Goal: Task Accomplishment & Management: Manage account settings

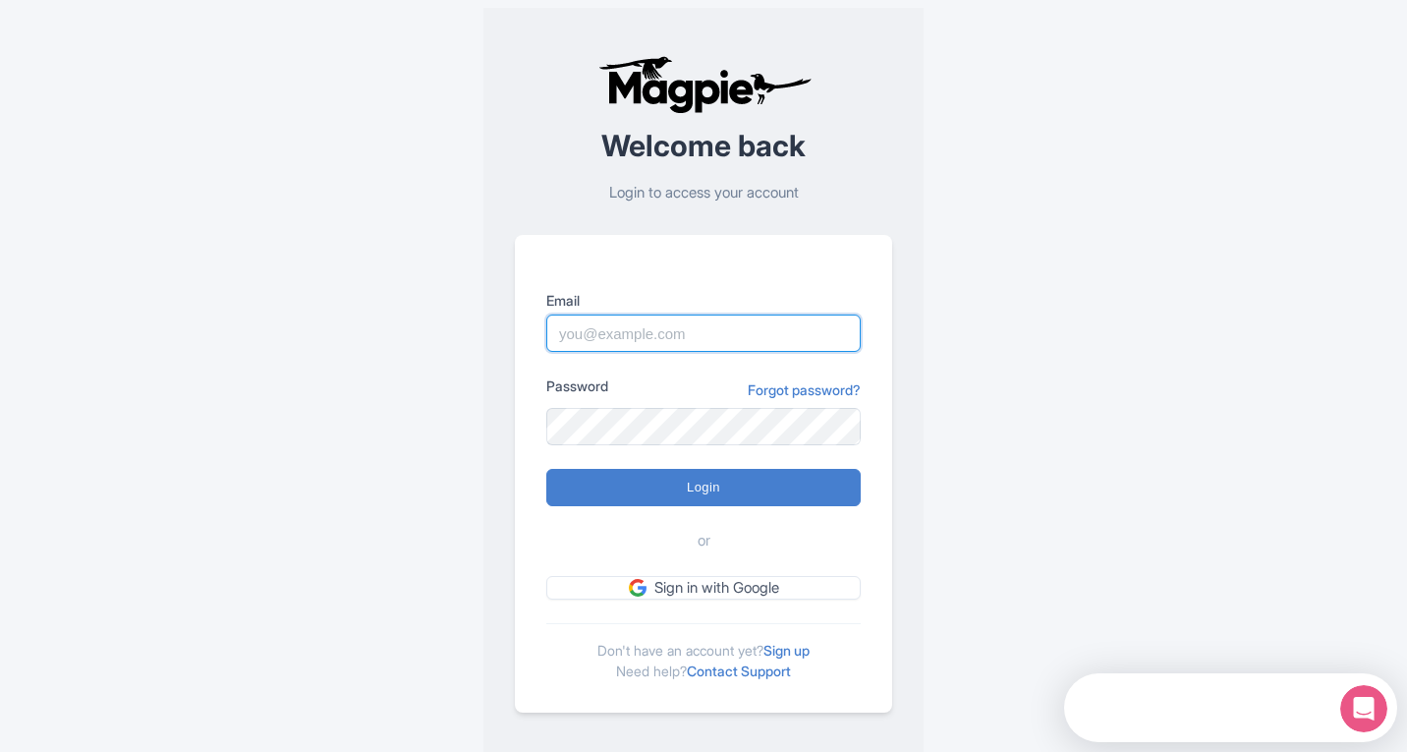
click at [599, 337] on input "Email" at bounding box center [703, 332] width 314 height 37
paste input "kirsty.prynn@tui.com"
type input "kirsty.prynn@tui.com"
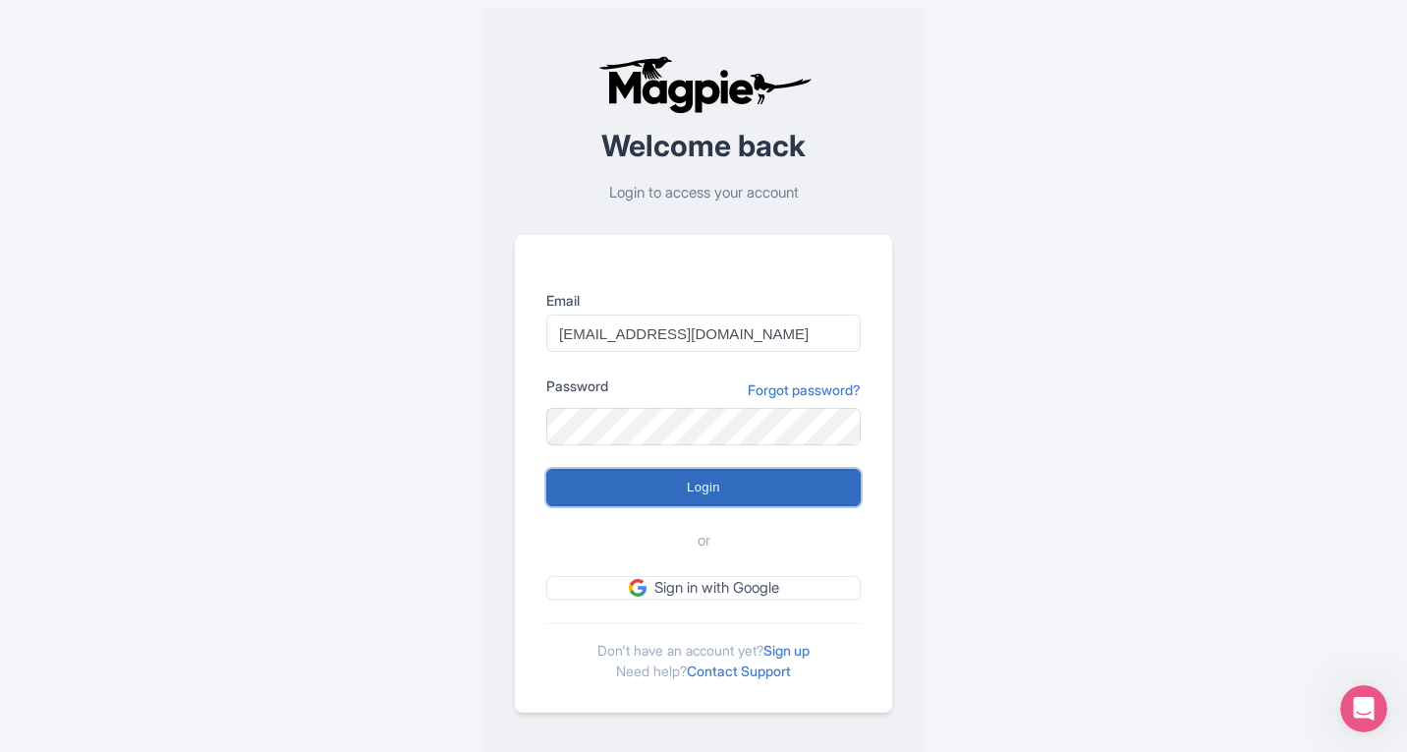
click at [710, 488] on input "Login" at bounding box center [703, 487] width 314 height 37
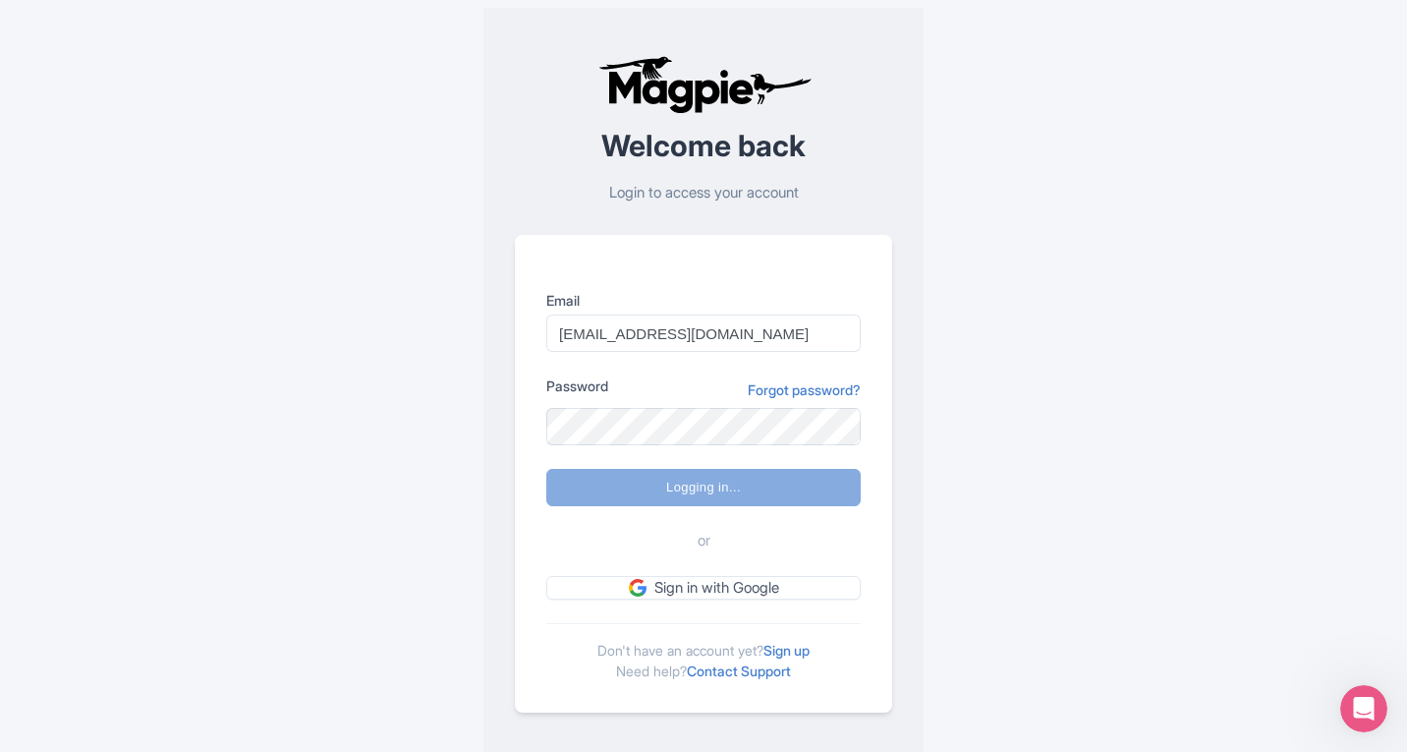
type input "Logging in..."
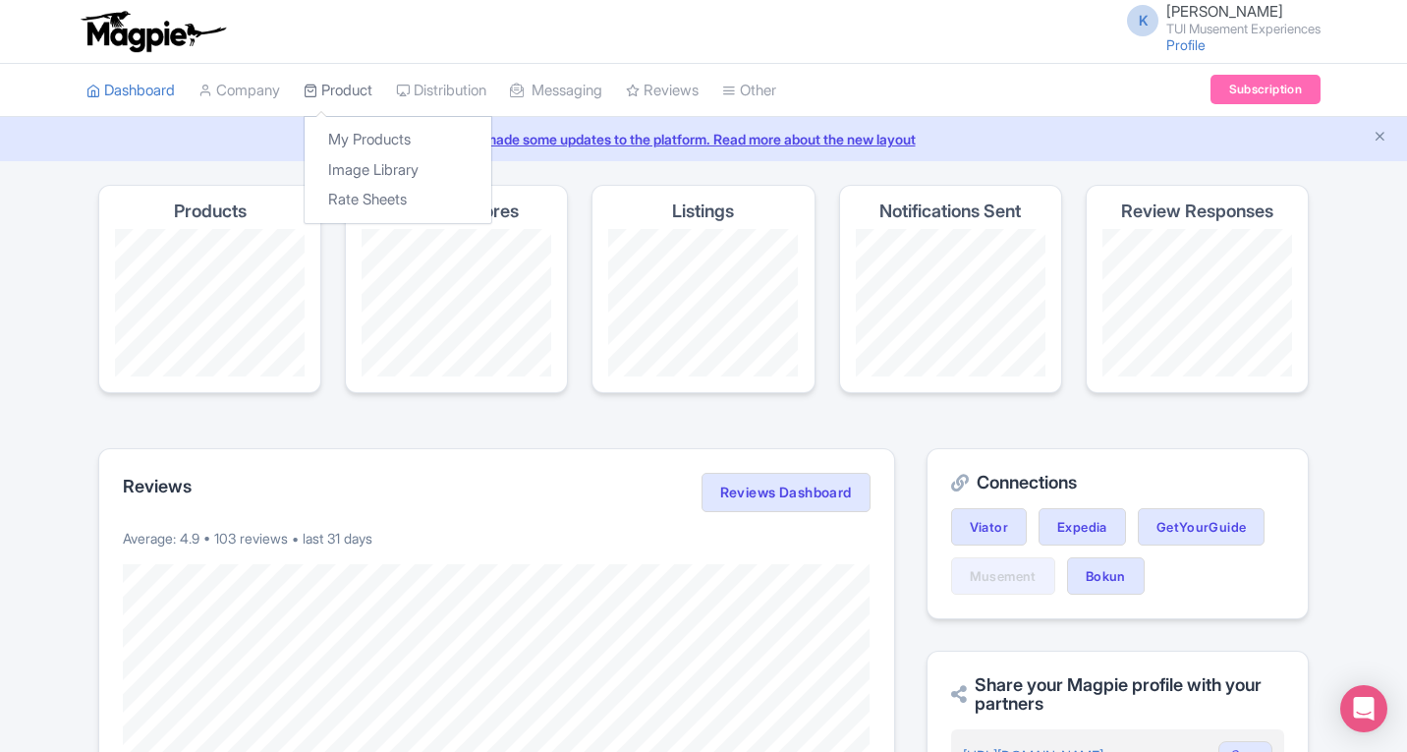
drag, startPoint x: 331, startPoint y: 89, endPoint x: 324, endPoint y: 98, distance: 11.2
click at [331, 89] on link "Product" at bounding box center [338, 91] width 69 height 54
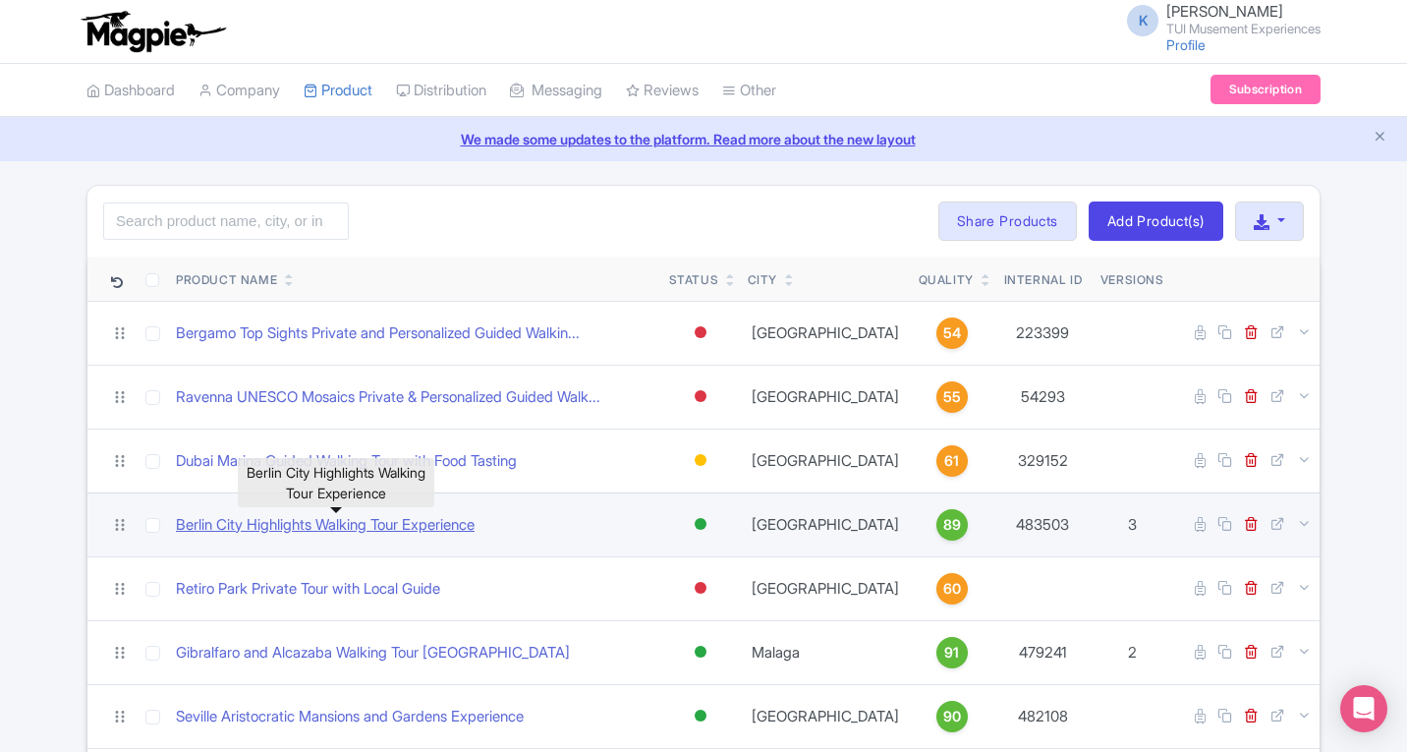
click at [372, 531] on link "Berlin City Highlights Walking Tour Experience" at bounding box center [325, 525] width 299 height 23
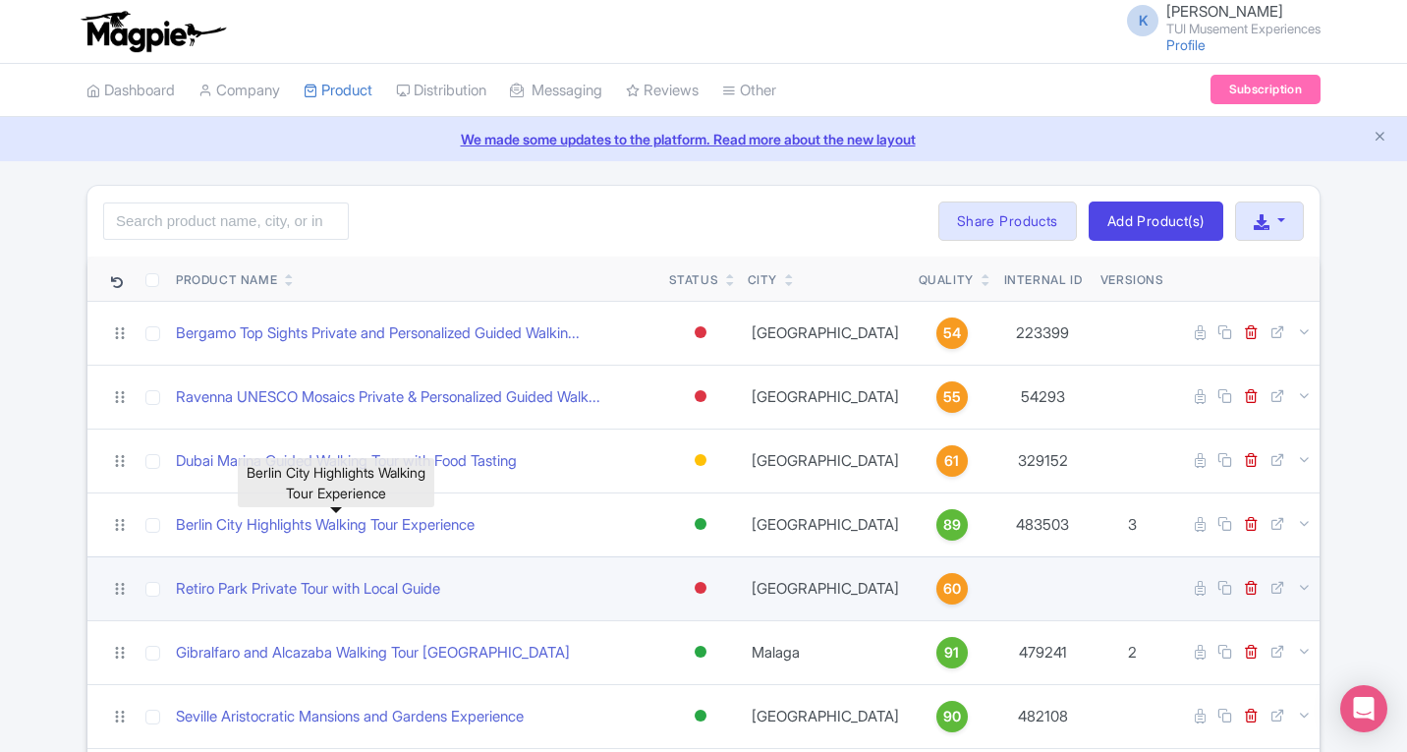
scroll to position [98, 0]
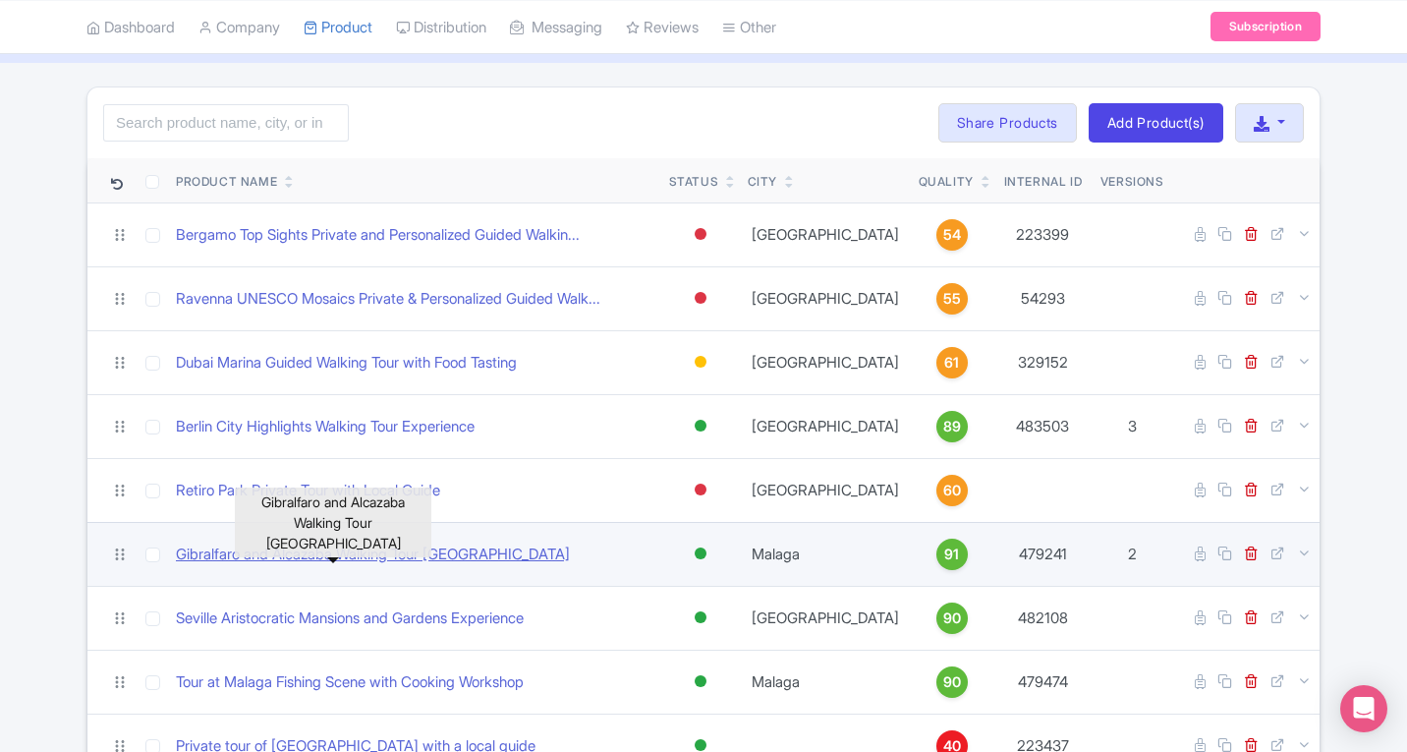
click at [359, 557] on link "Gibralfaro and Alcazaba Walking Tour Malaga" at bounding box center [373, 554] width 394 height 23
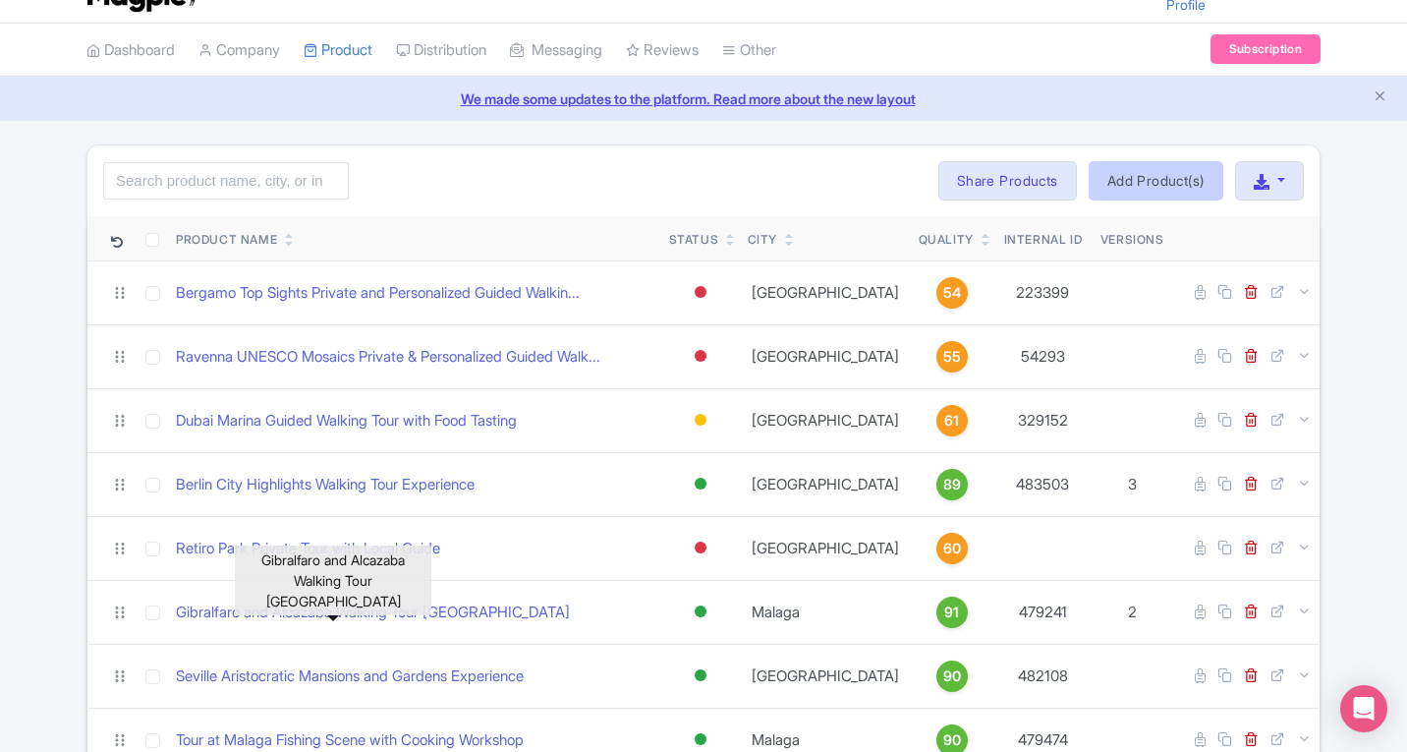
scroll to position [0, 0]
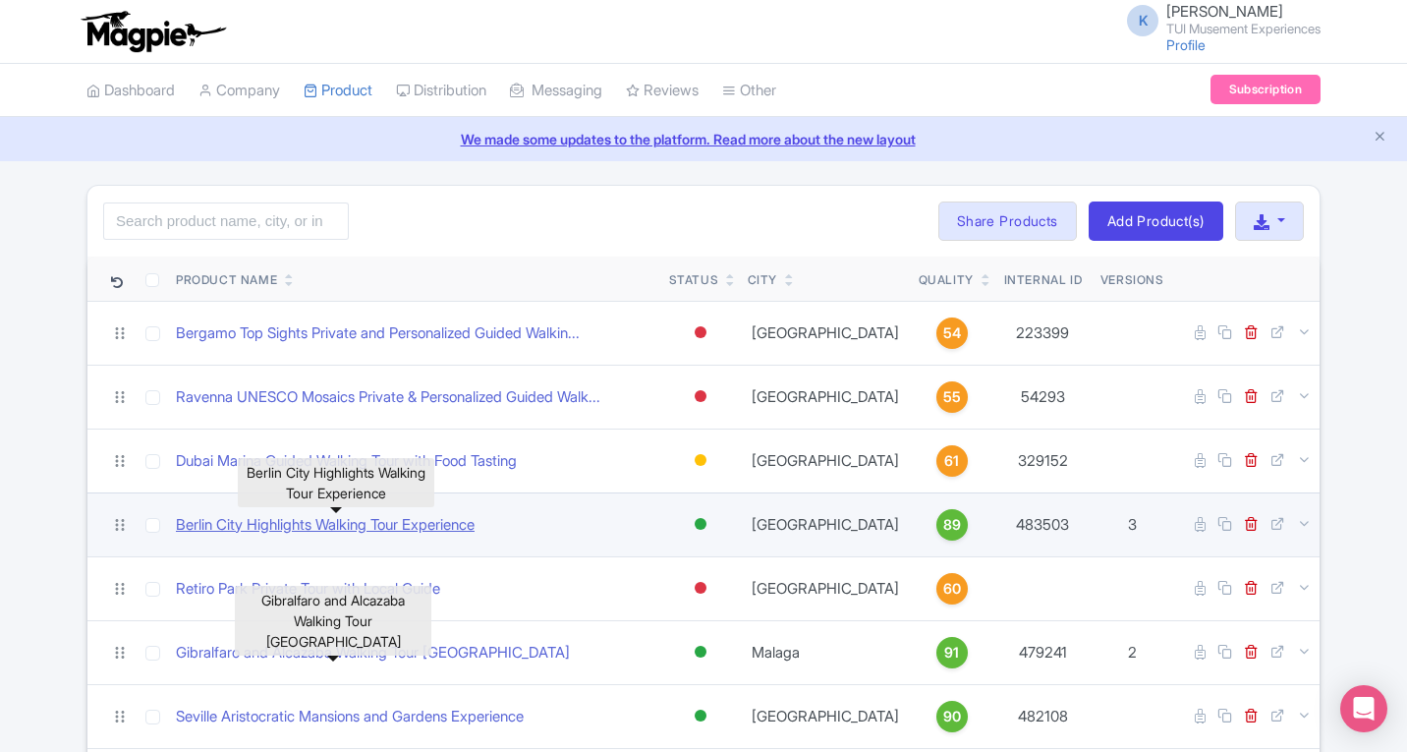
click at [417, 520] on link "Berlin City Highlights Walking Tour Experience" at bounding box center [325, 525] width 299 height 23
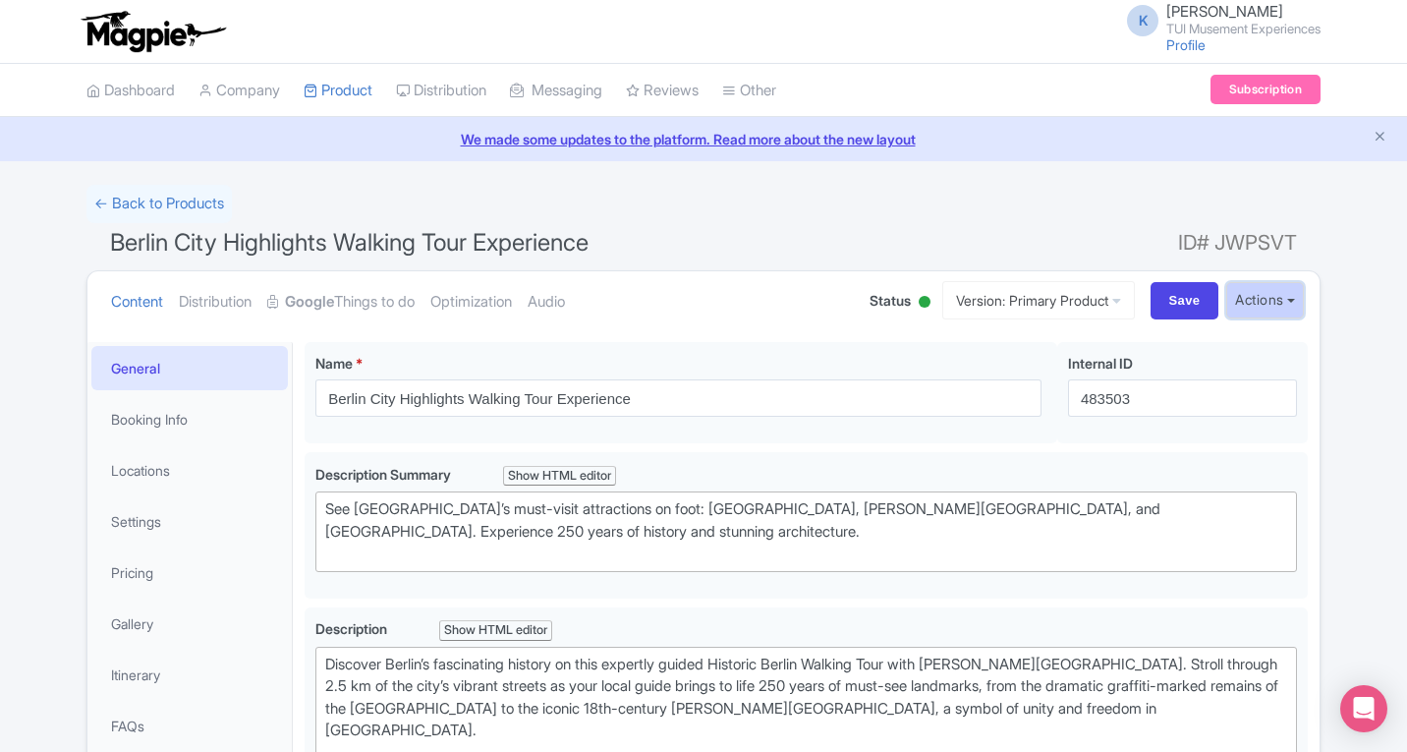
click at [1292, 307] on button "Actions" at bounding box center [1265, 300] width 78 height 36
click at [1274, 303] on button "Actions" at bounding box center [1265, 300] width 78 height 36
click at [1209, 463] on link "Create new version" at bounding box center [1217, 464] width 187 height 30
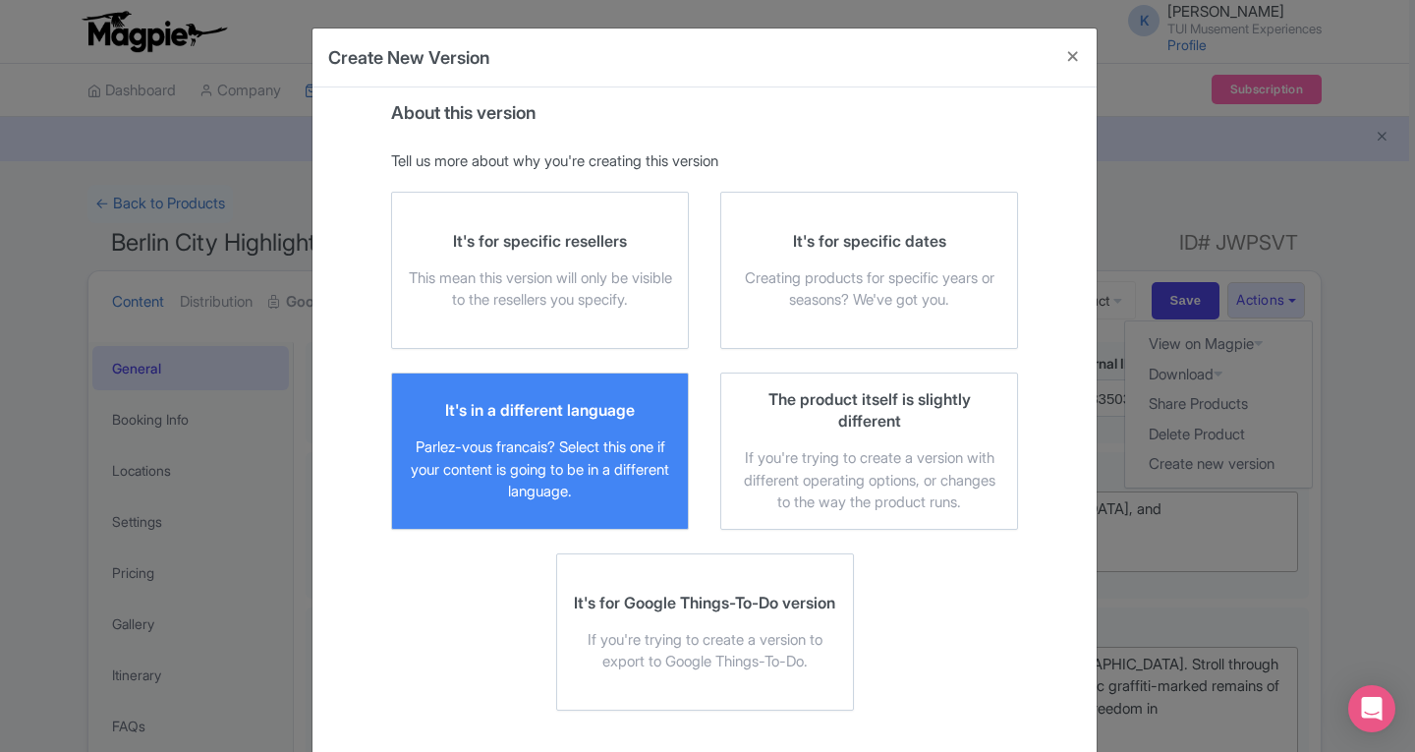
click at [596, 472] on div "Parlez-vous francais? Select this one if your content is going to be in a diffe…" at bounding box center [540, 469] width 264 height 67
click at [0, 0] on input "It's in a different language Parlez-vous francais? Select this one if your cont…" at bounding box center [0, 0] width 0 height 0
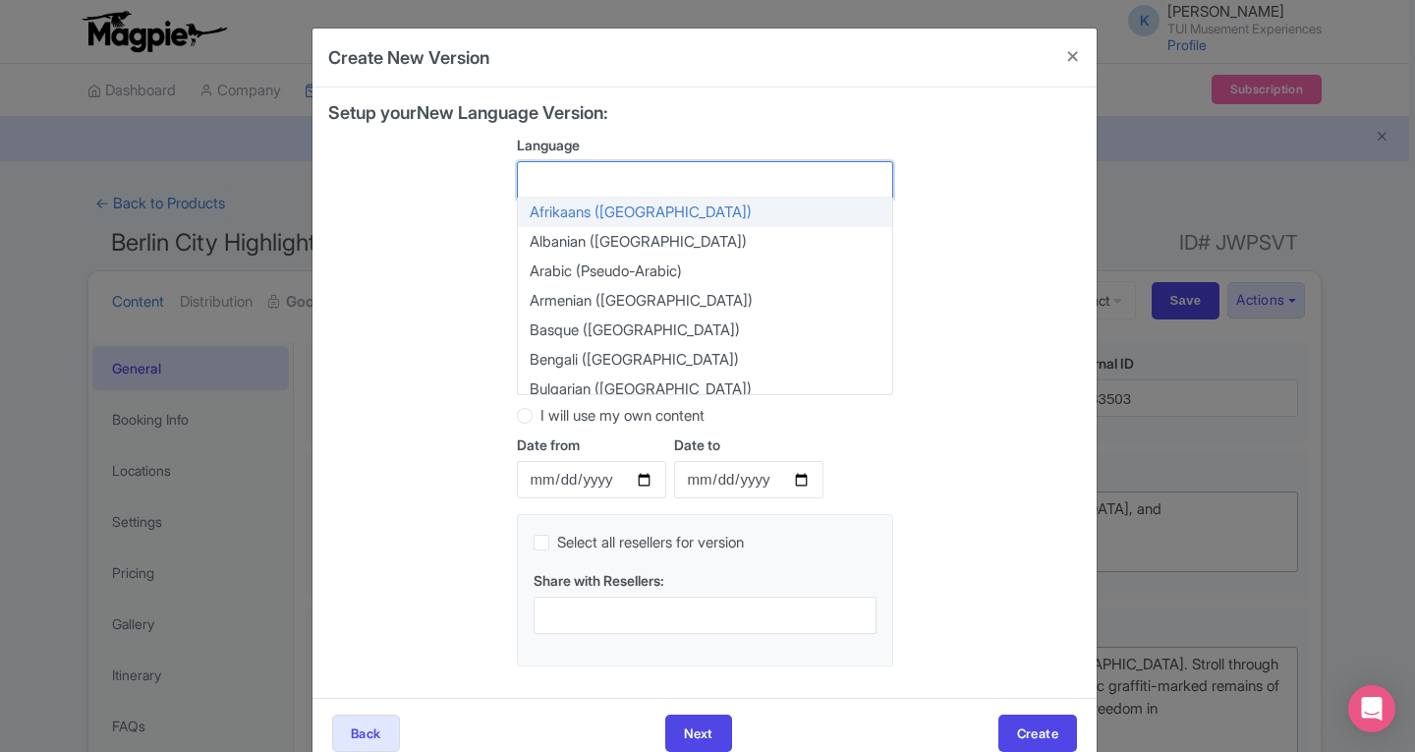
click at [571, 179] on div at bounding box center [705, 179] width 376 height 37
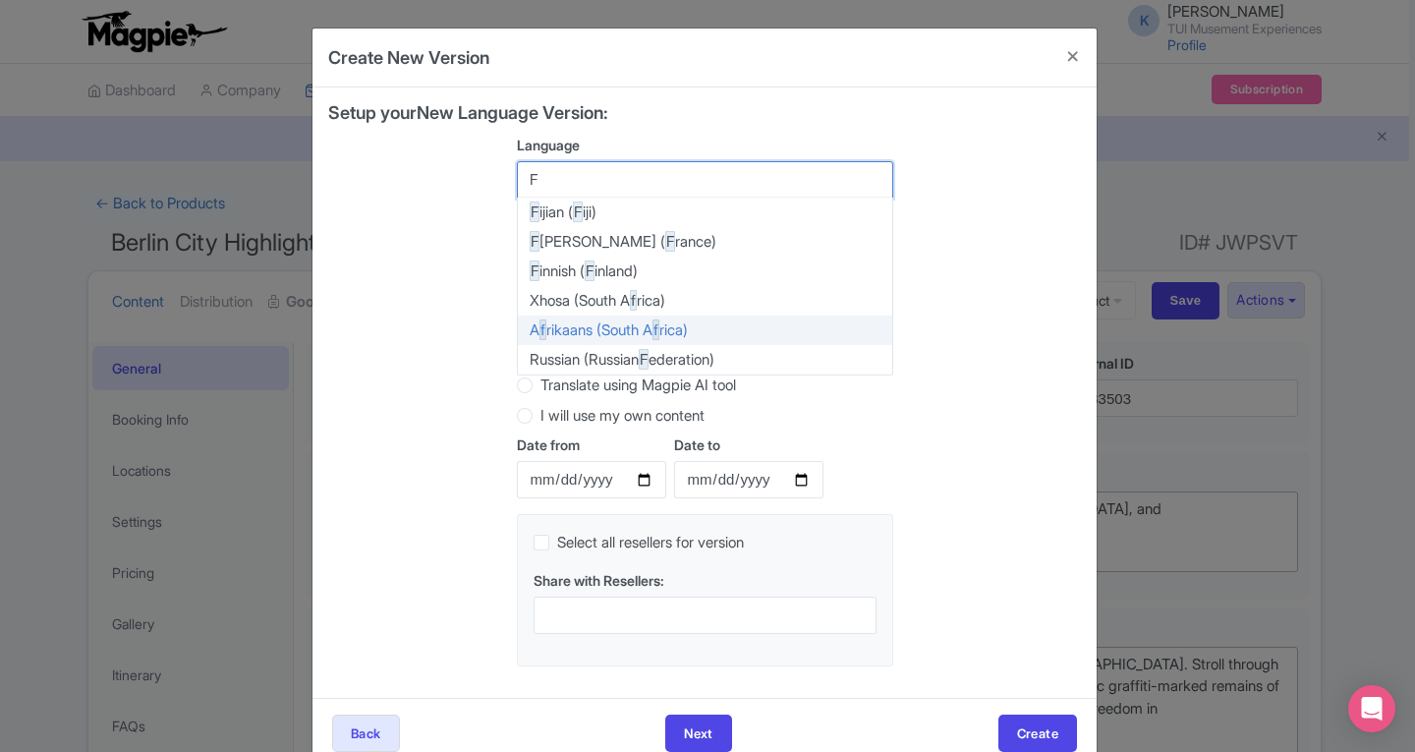
type input "Fr"
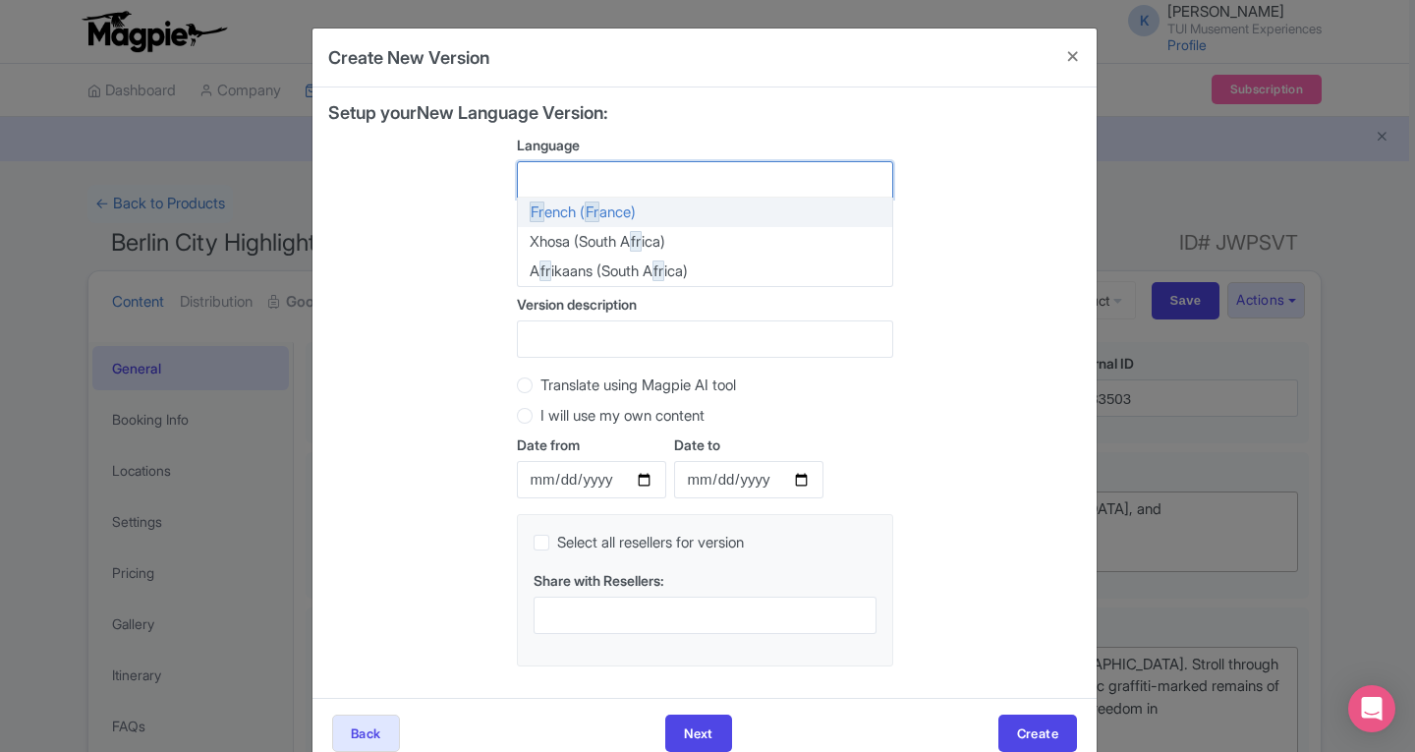
scroll to position [1897, 0]
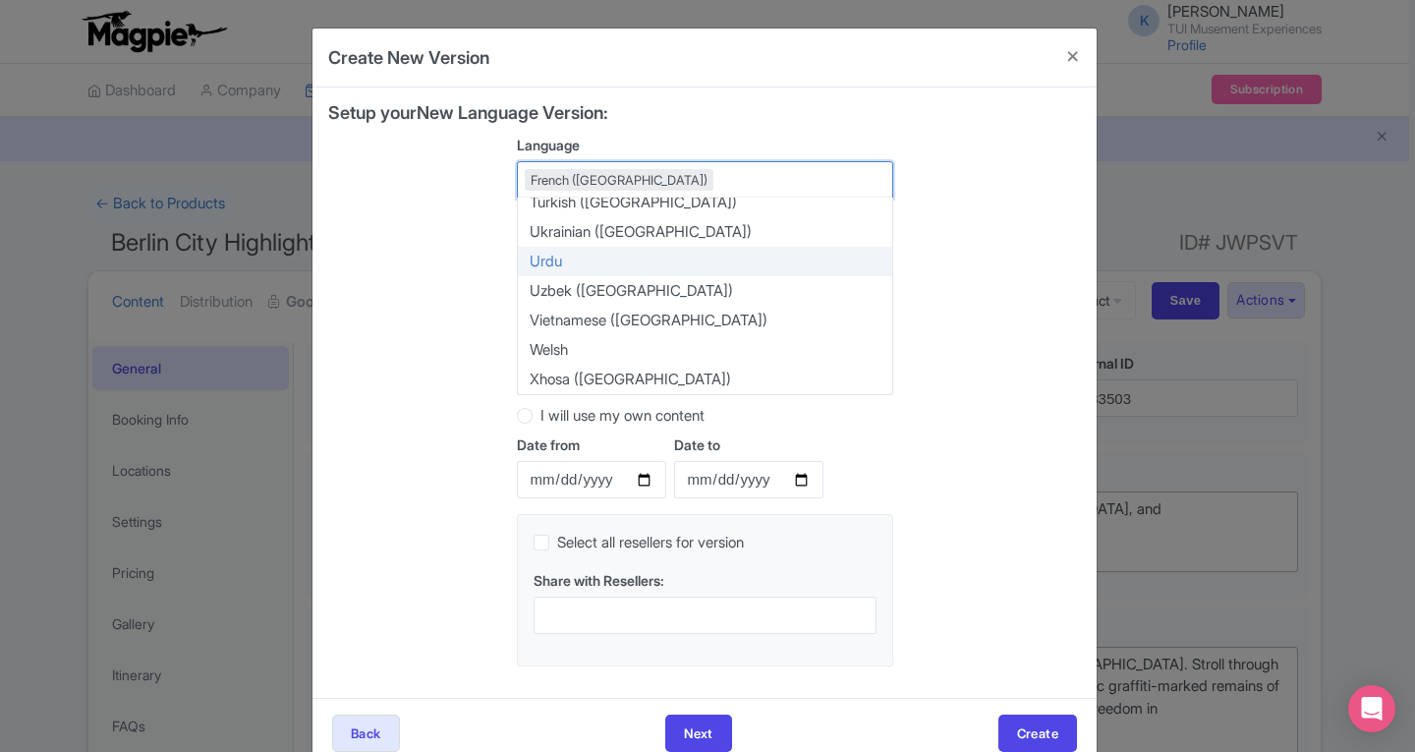
click at [477, 269] on div "Setup your New Language Version: Language French (France) French (France) Afrik…" at bounding box center [704, 392] width 753 height 579
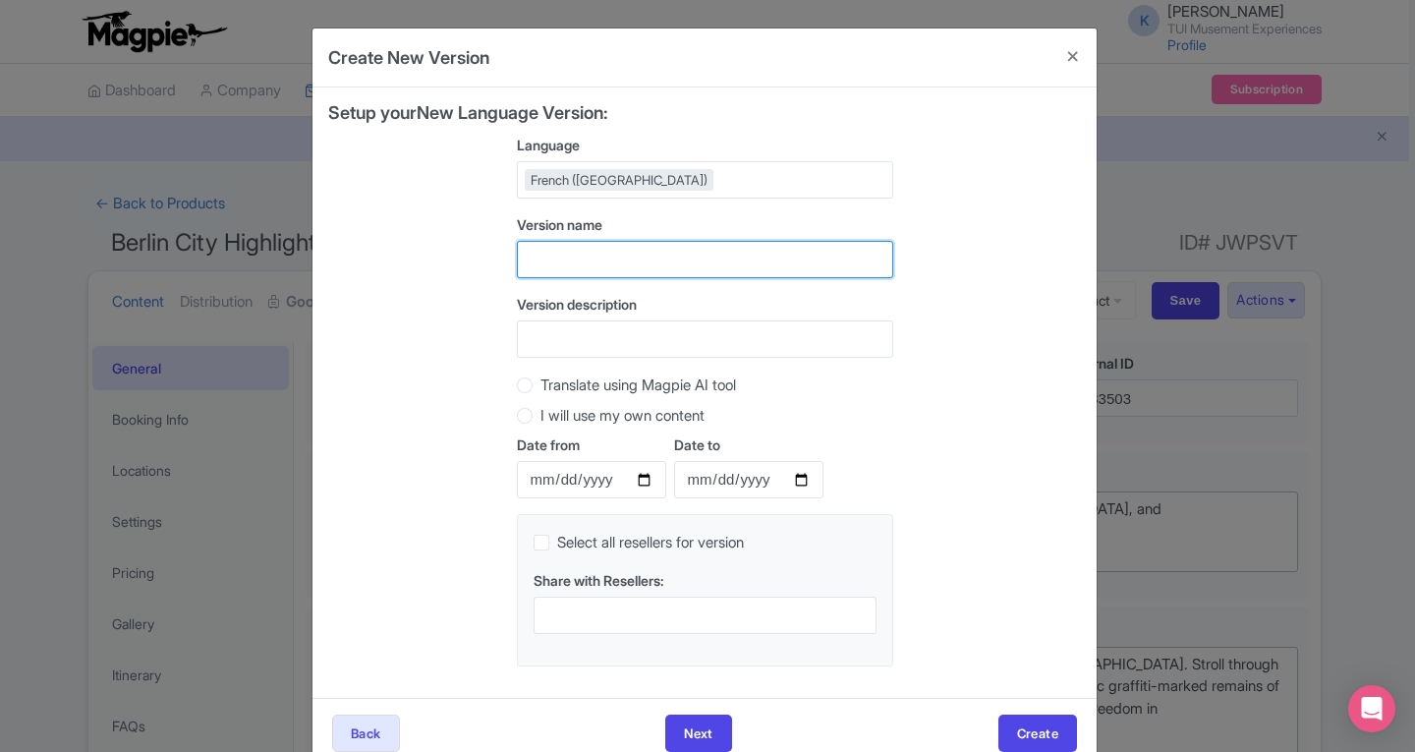
click at [551, 257] on input "text" at bounding box center [705, 259] width 376 height 37
click at [553, 250] on input "FR Berlin city Highlights..." at bounding box center [705, 259] width 376 height 37
type input "FR - Berlin city Highlights..."
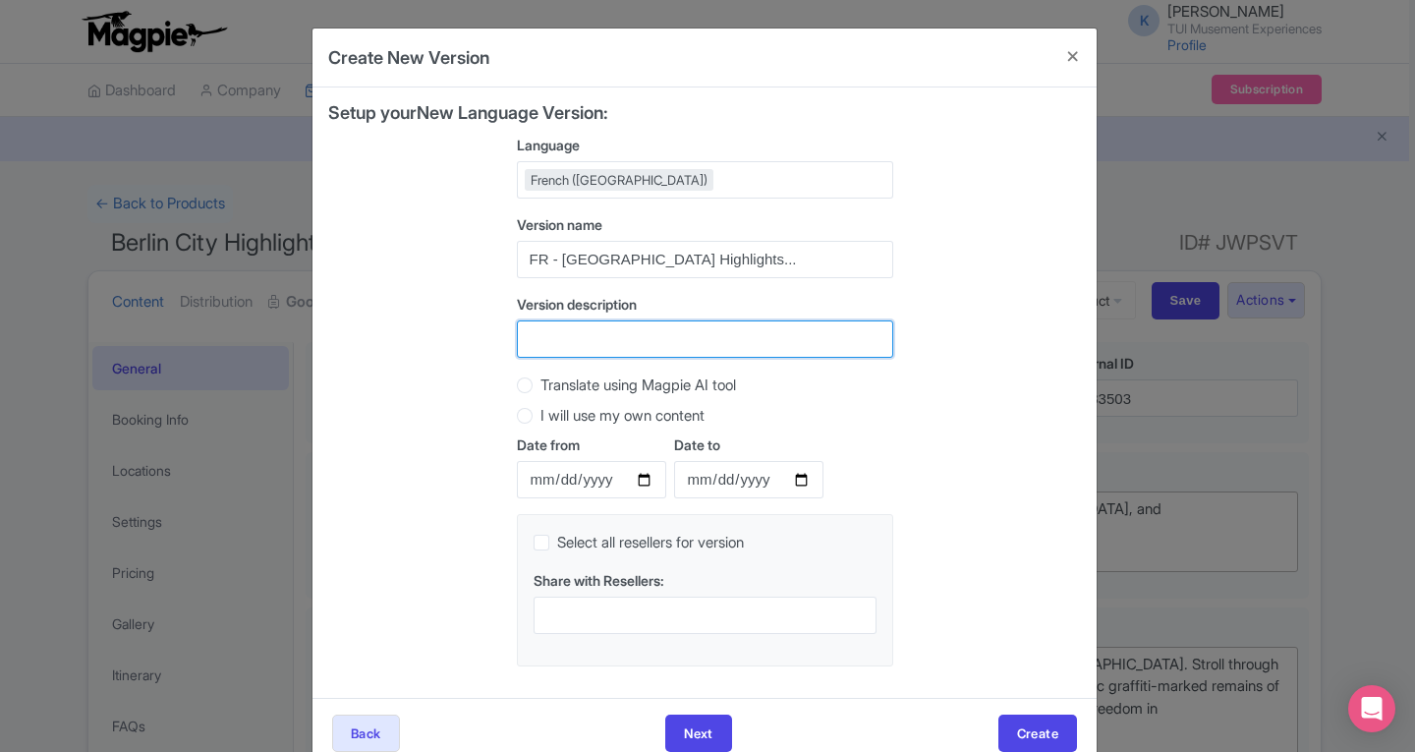
click at [536, 345] on input "Version description" at bounding box center [705, 338] width 376 height 37
type input "French"
click at [540, 388] on label "Translate using Magpie AI tool" at bounding box center [638, 385] width 196 height 23
click at [540, 388] on input "Translate using Magpie AI tool" at bounding box center [550, 383] width 20 height 20
radio input "true"
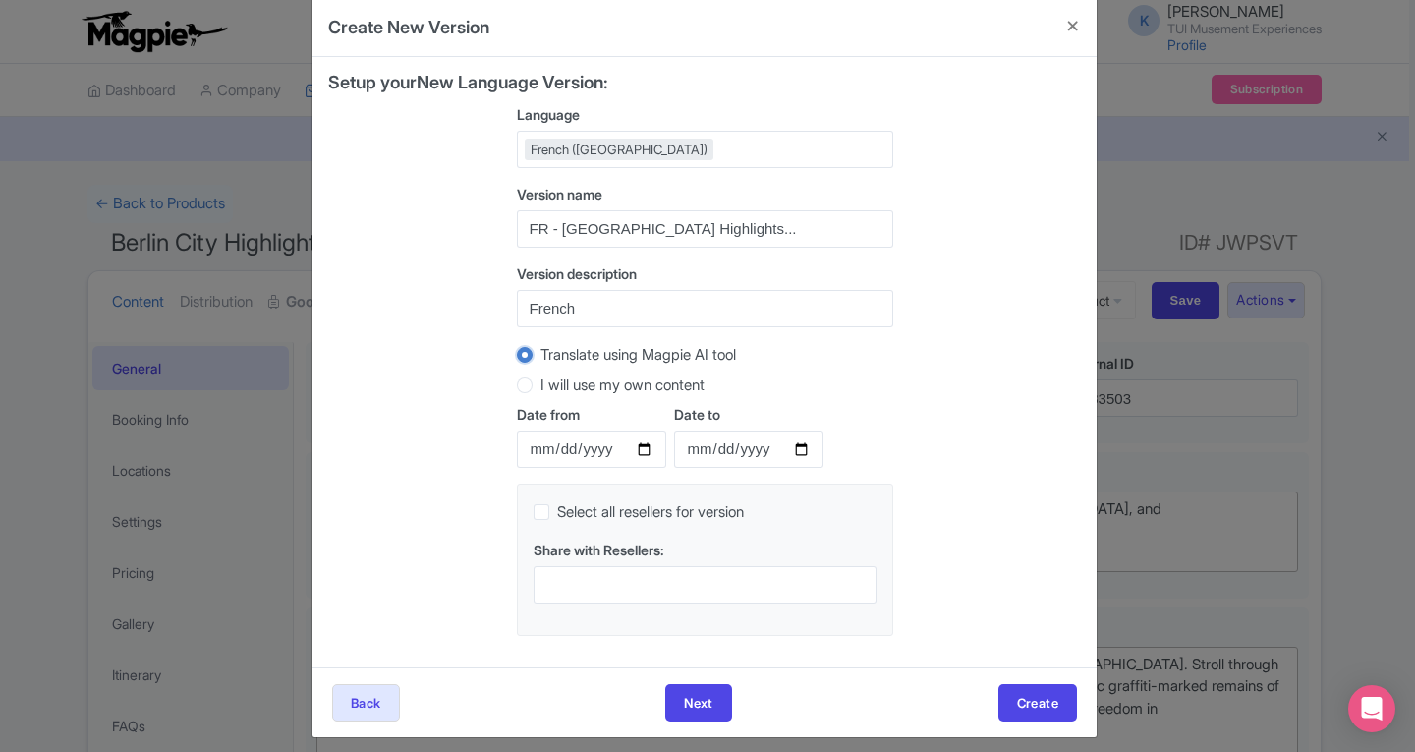
scroll to position [43, 0]
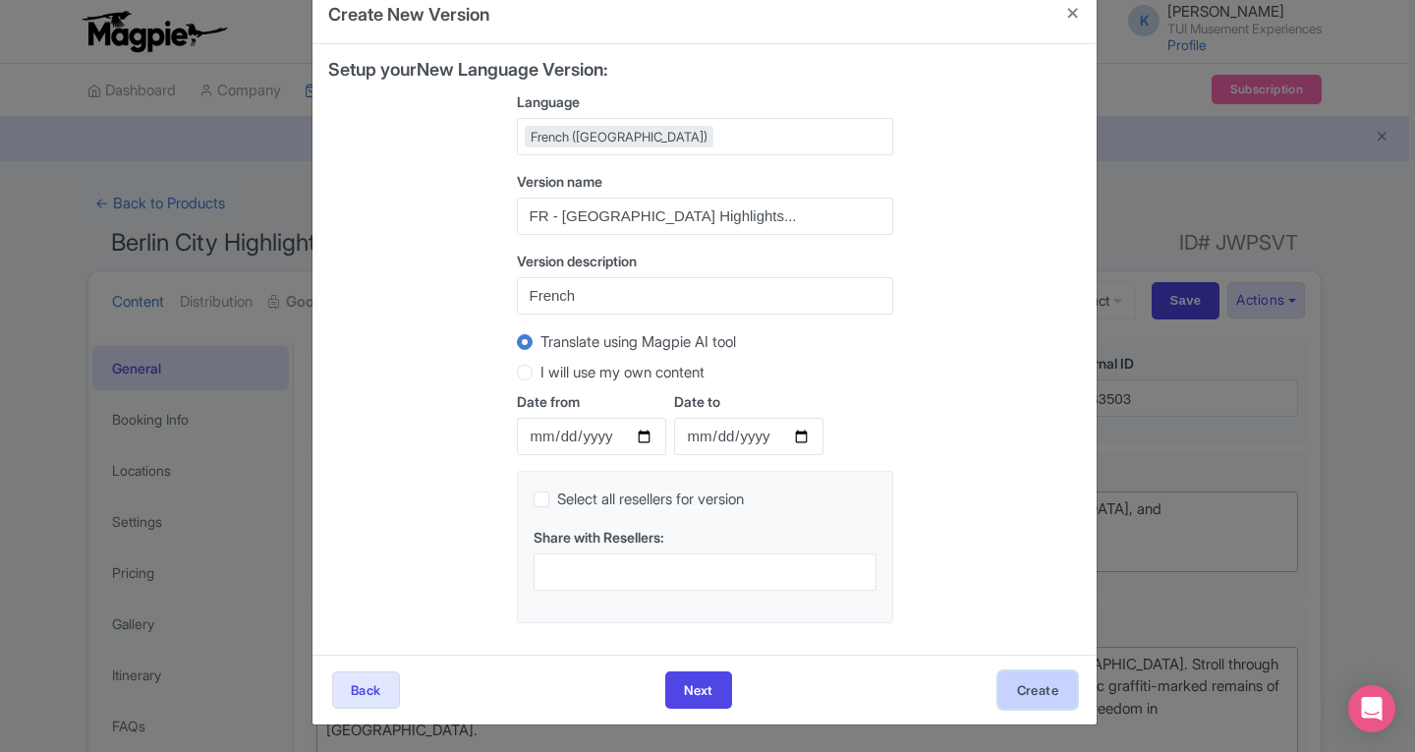
click at [1027, 691] on button "Create" at bounding box center [1037, 689] width 79 height 37
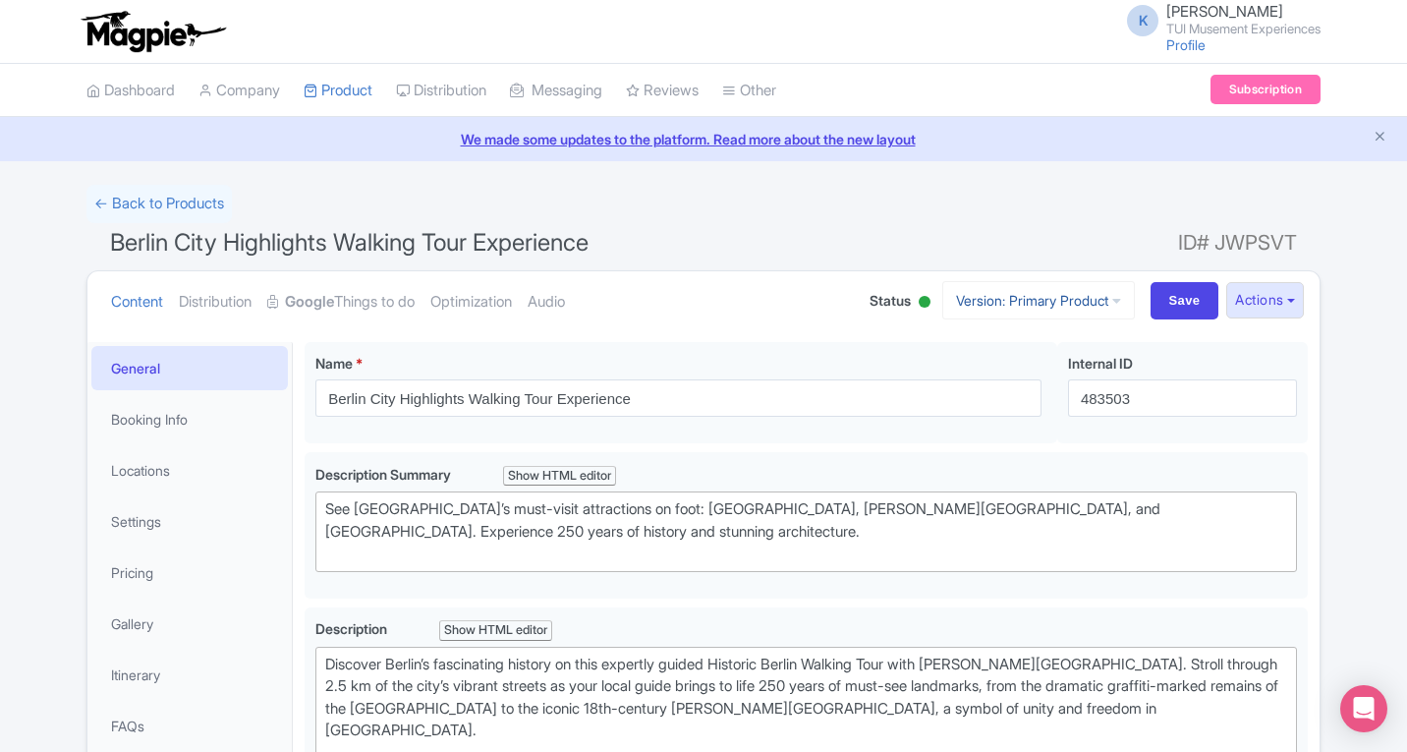
click at [1114, 304] on link "Version: Primary Product" at bounding box center [1038, 300] width 193 height 38
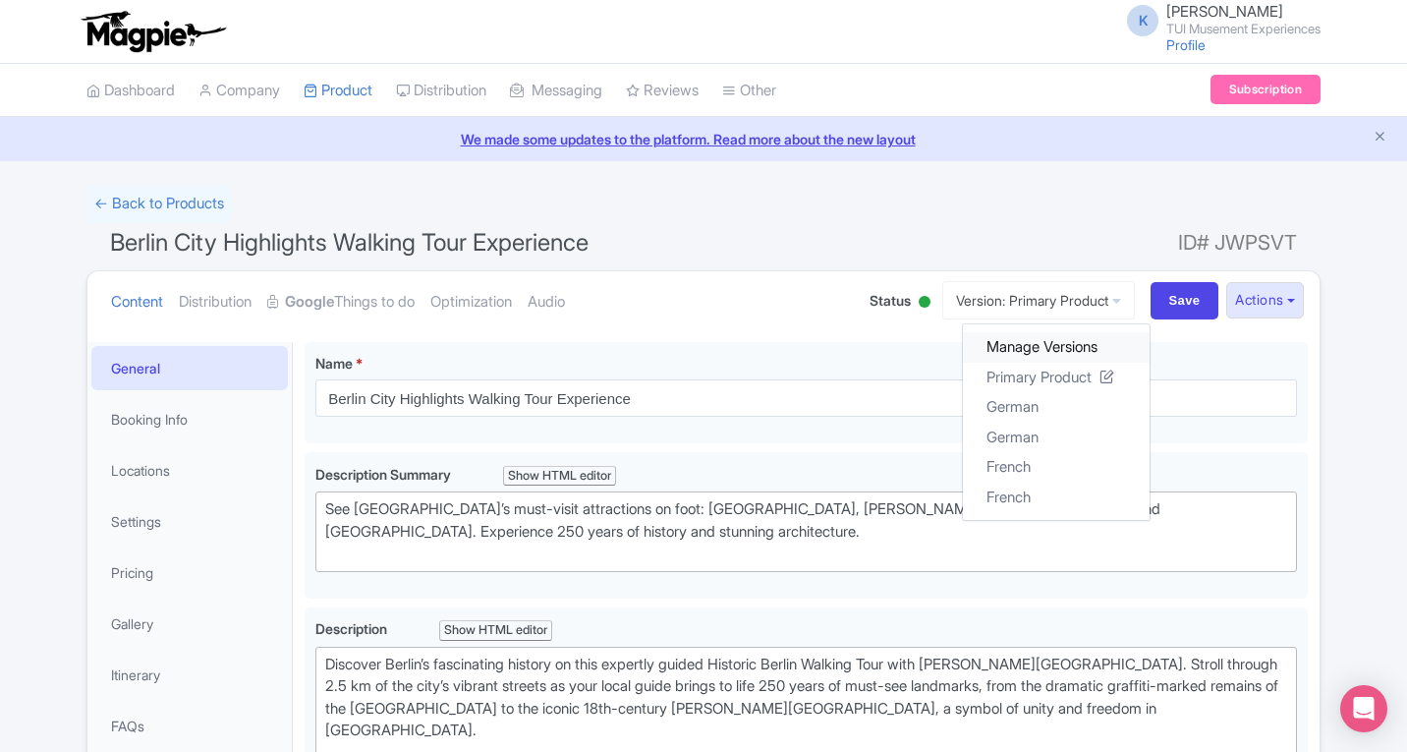
click at [1005, 344] on link "Manage Versions" at bounding box center [1056, 347] width 187 height 30
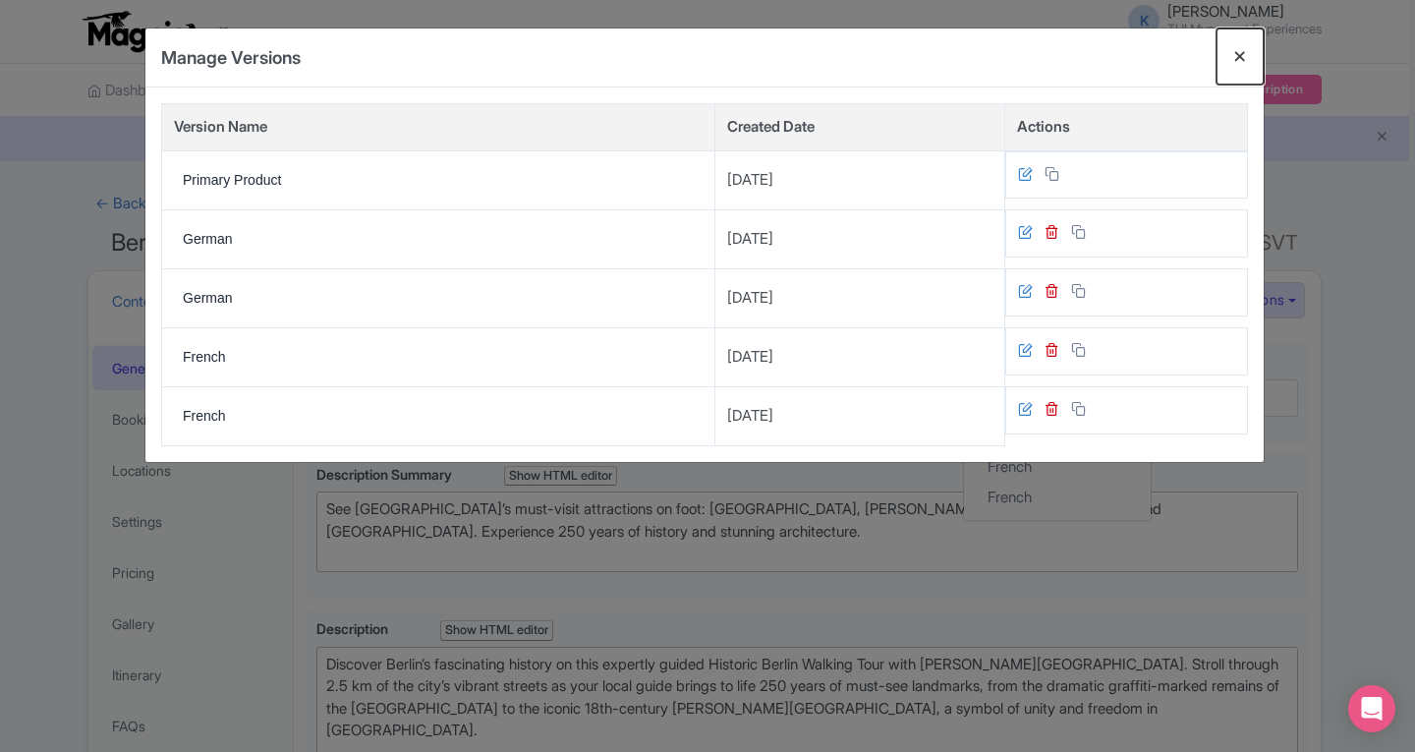
click at [1239, 48] on button "Close" at bounding box center [1240, 56] width 47 height 56
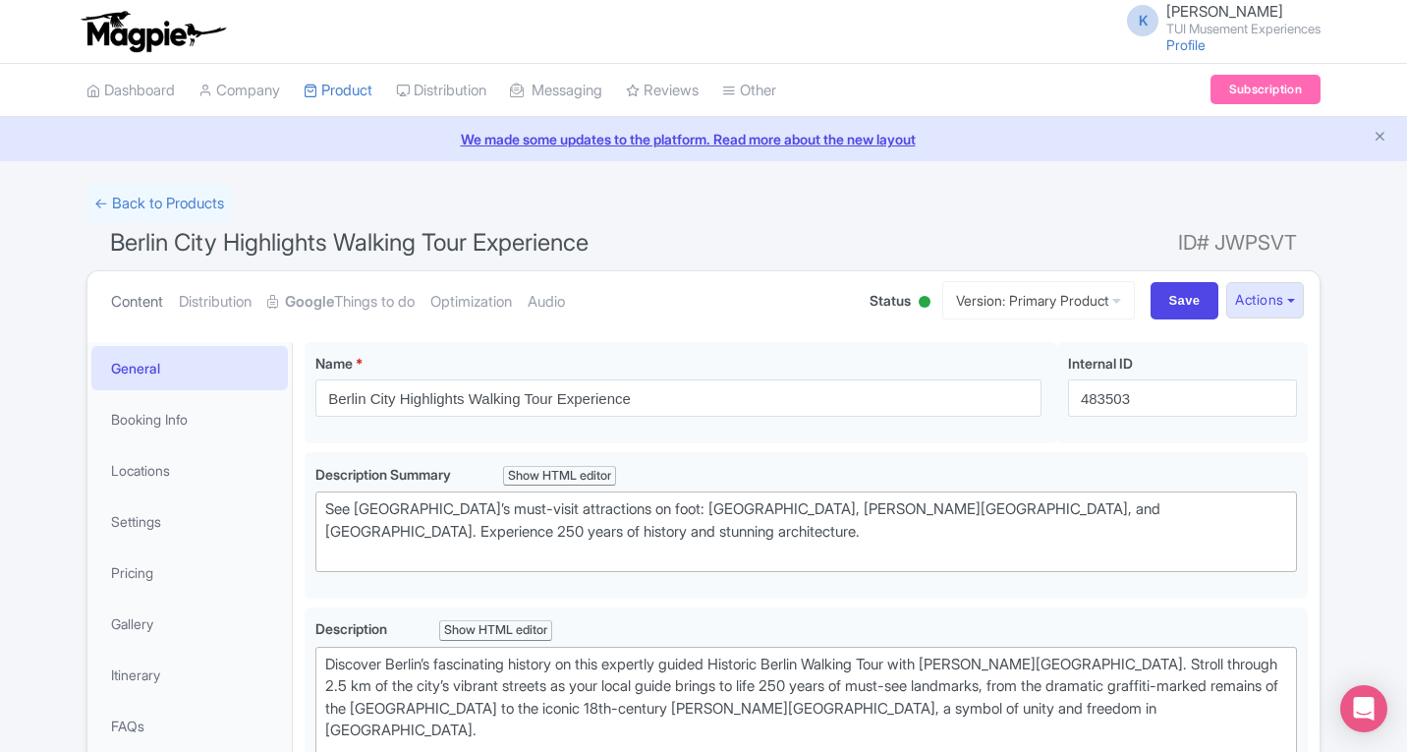
click at [142, 299] on link "Content" at bounding box center [137, 302] width 52 height 62
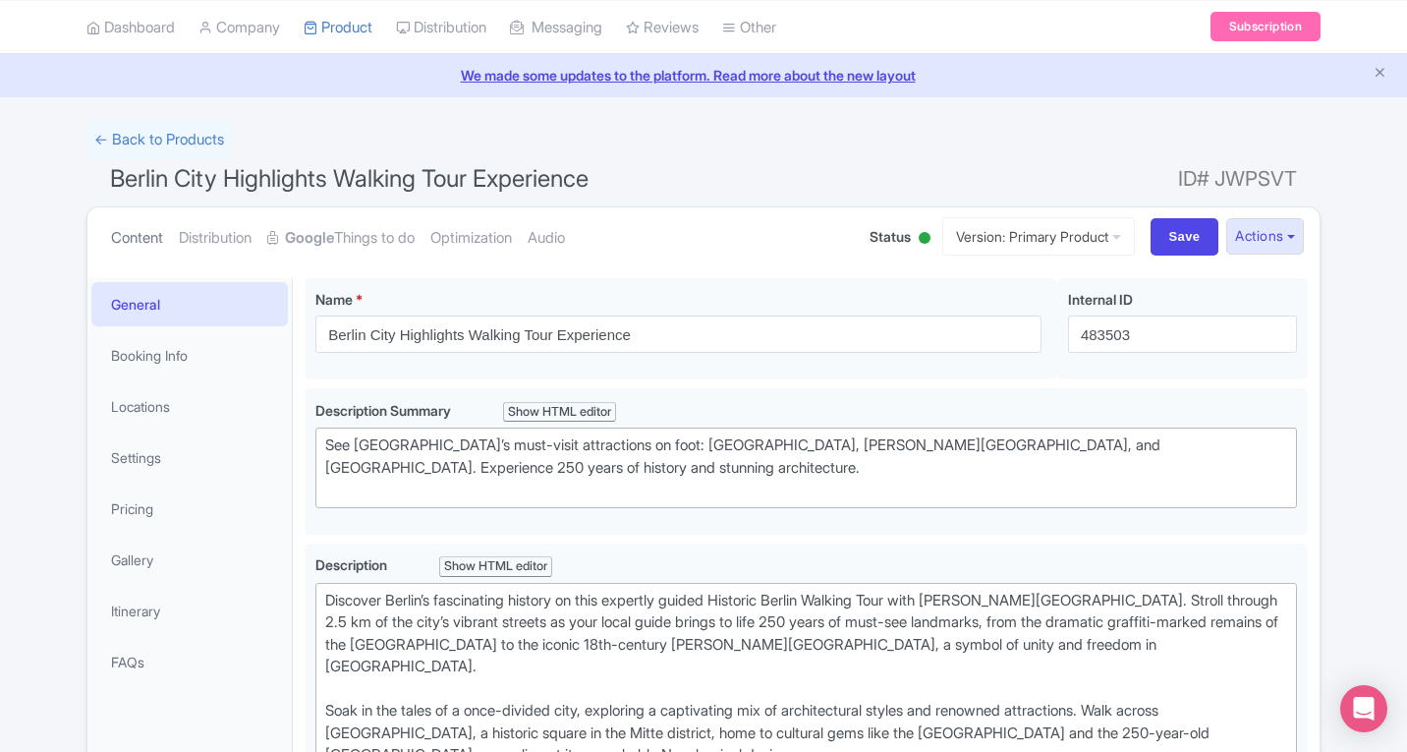
scroll to position [98, 0]
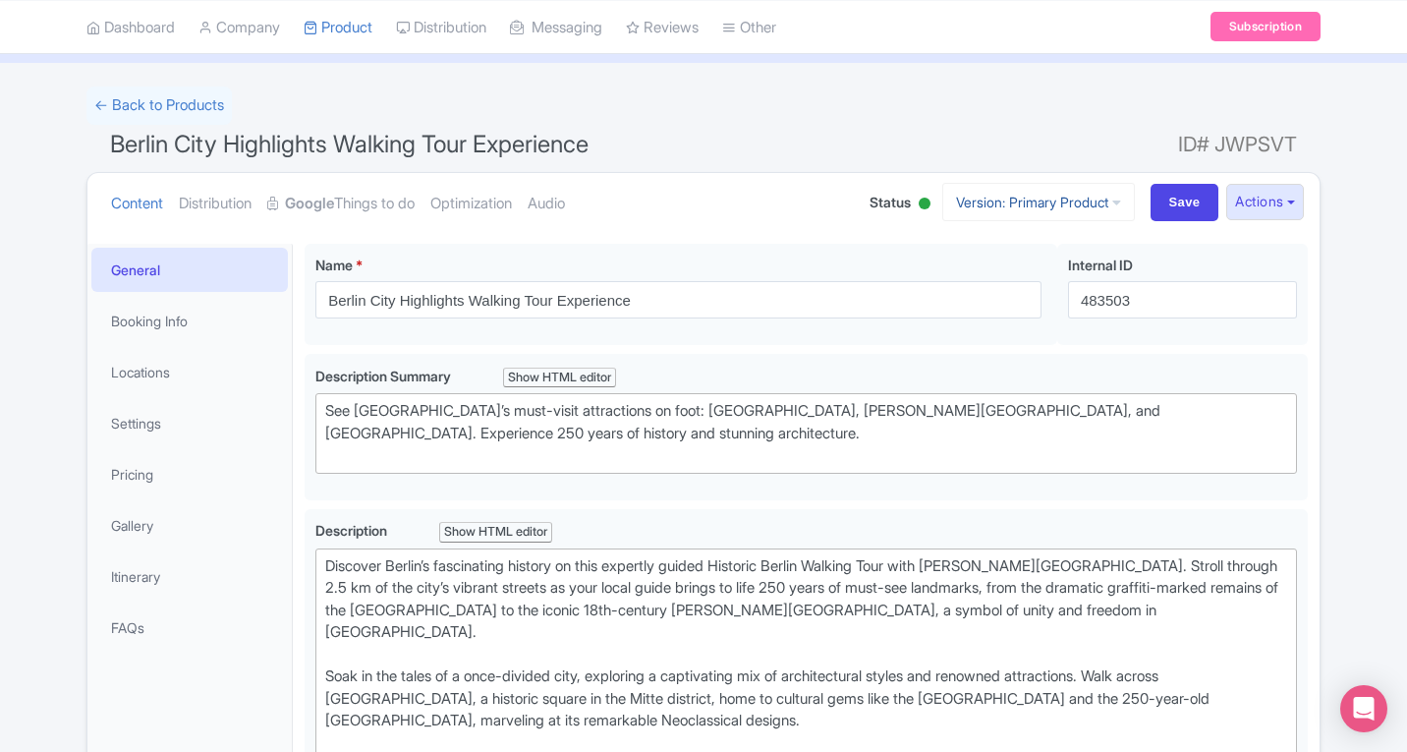
click at [1112, 206] on icon at bounding box center [1116, 203] width 9 height 14
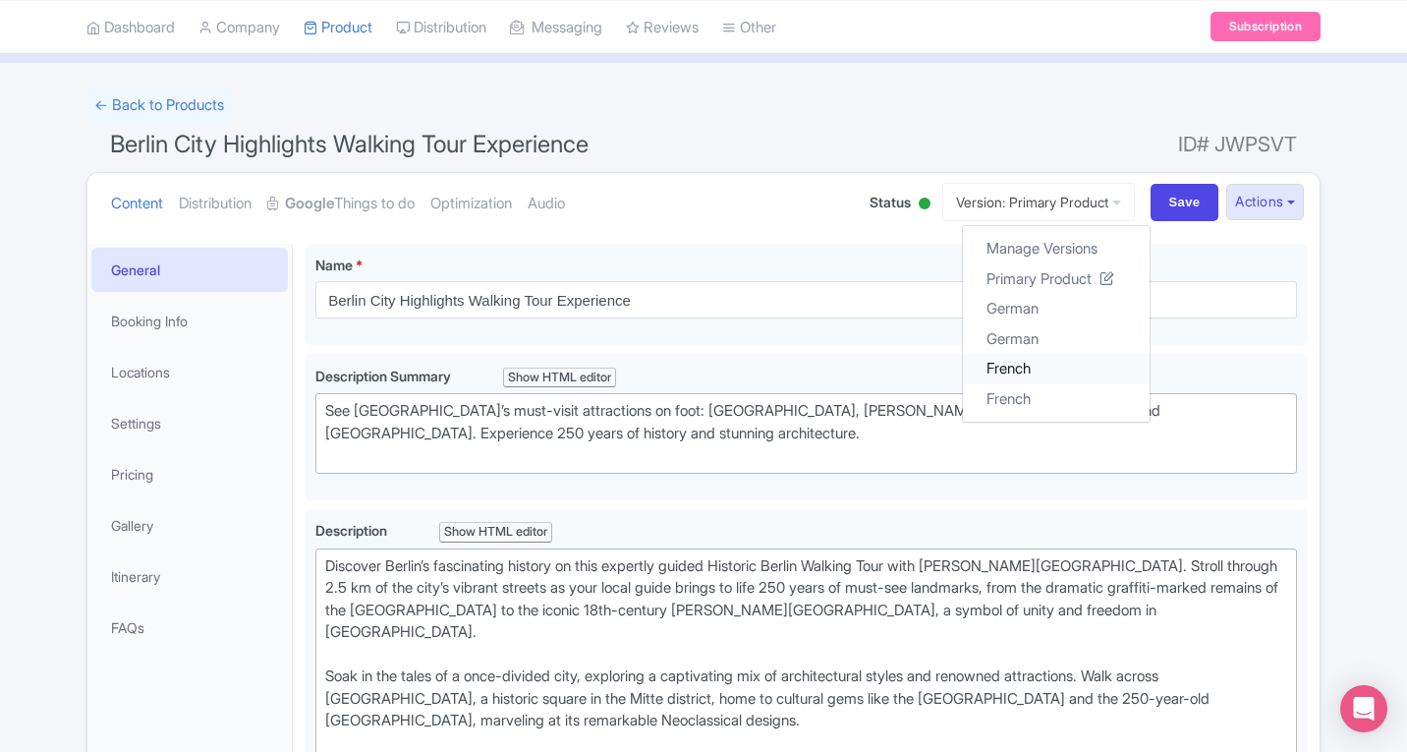
click at [1010, 364] on link "French" at bounding box center [1056, 369] width 187 height 30
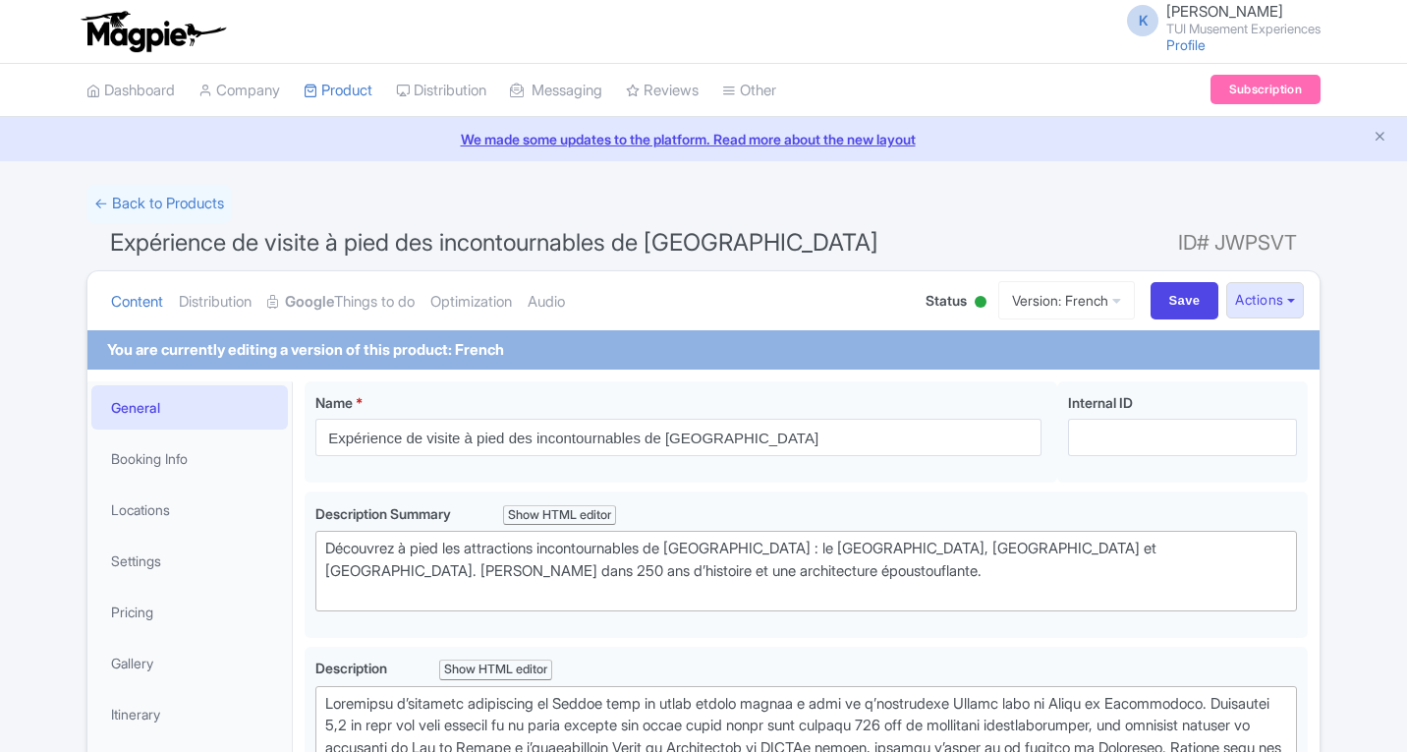
scroll to position [98, 0]
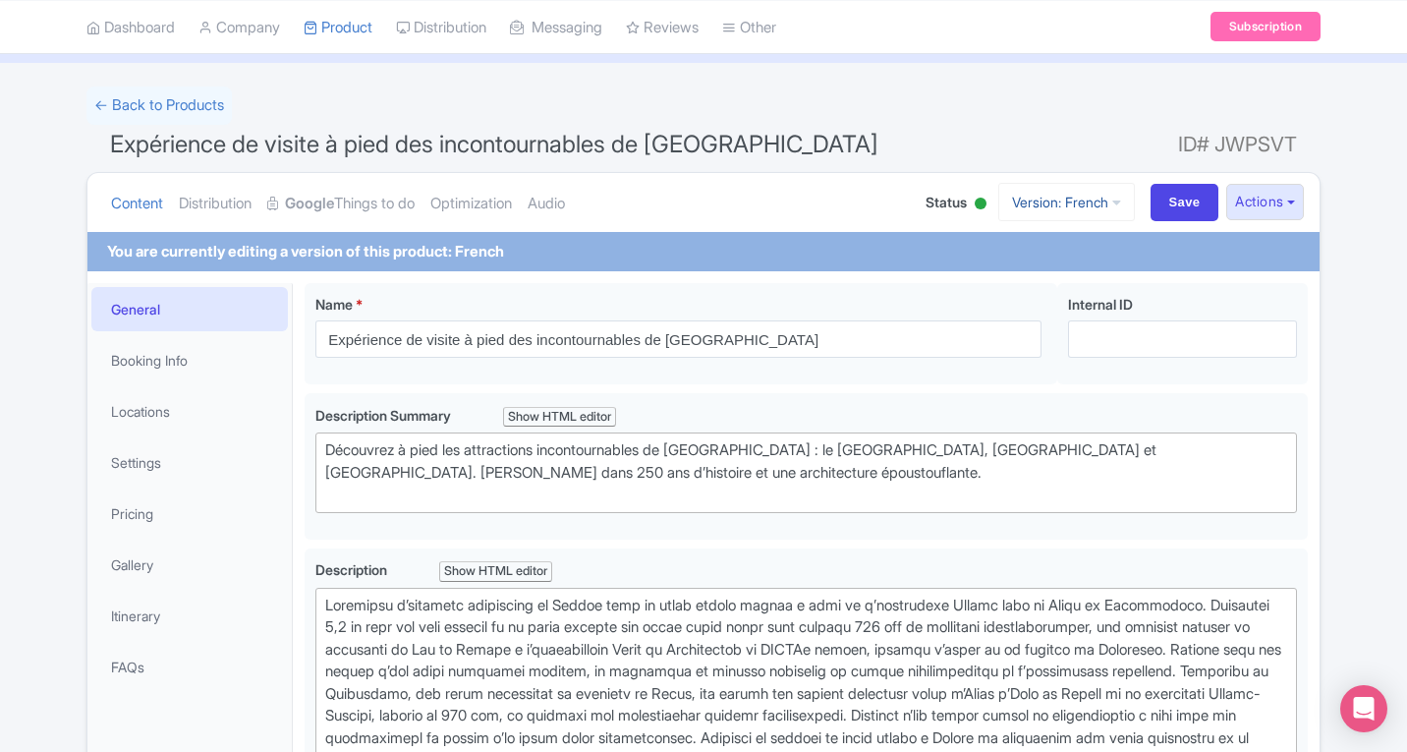
click at [1094, 202] on link "Version: French" at bounding box center [1066, 202] width 137 height 38
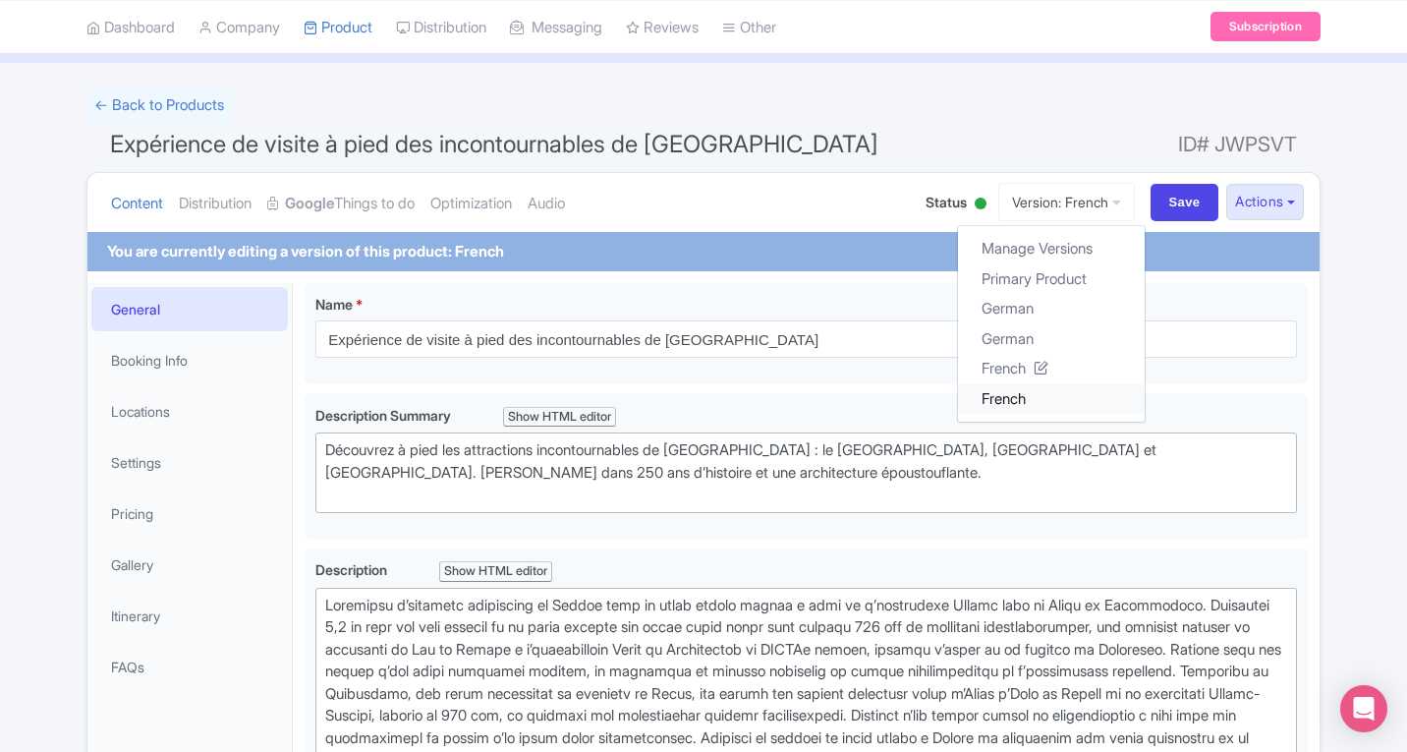
click at [1017, 397] on link "French" at bounding box center [1051, 398] width 187 height 30
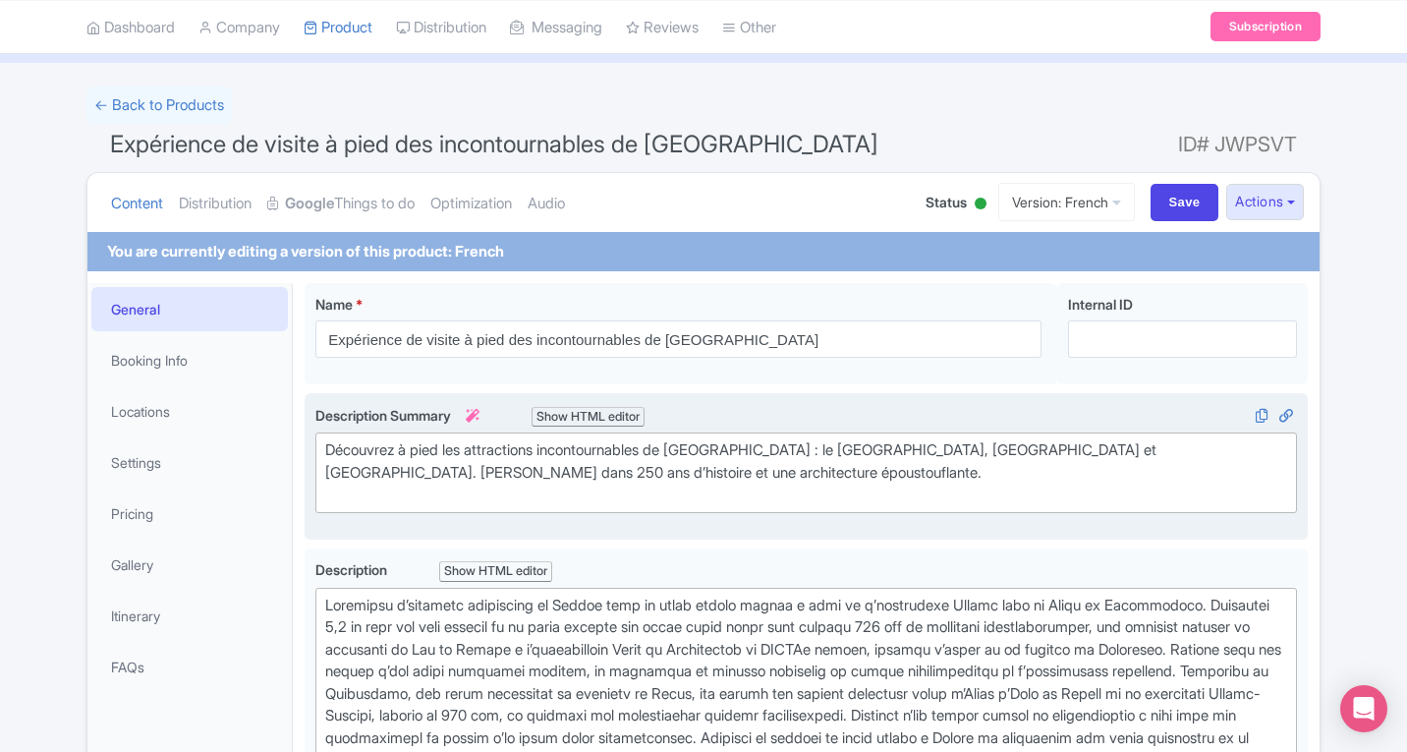
scroll to position [166, 0]
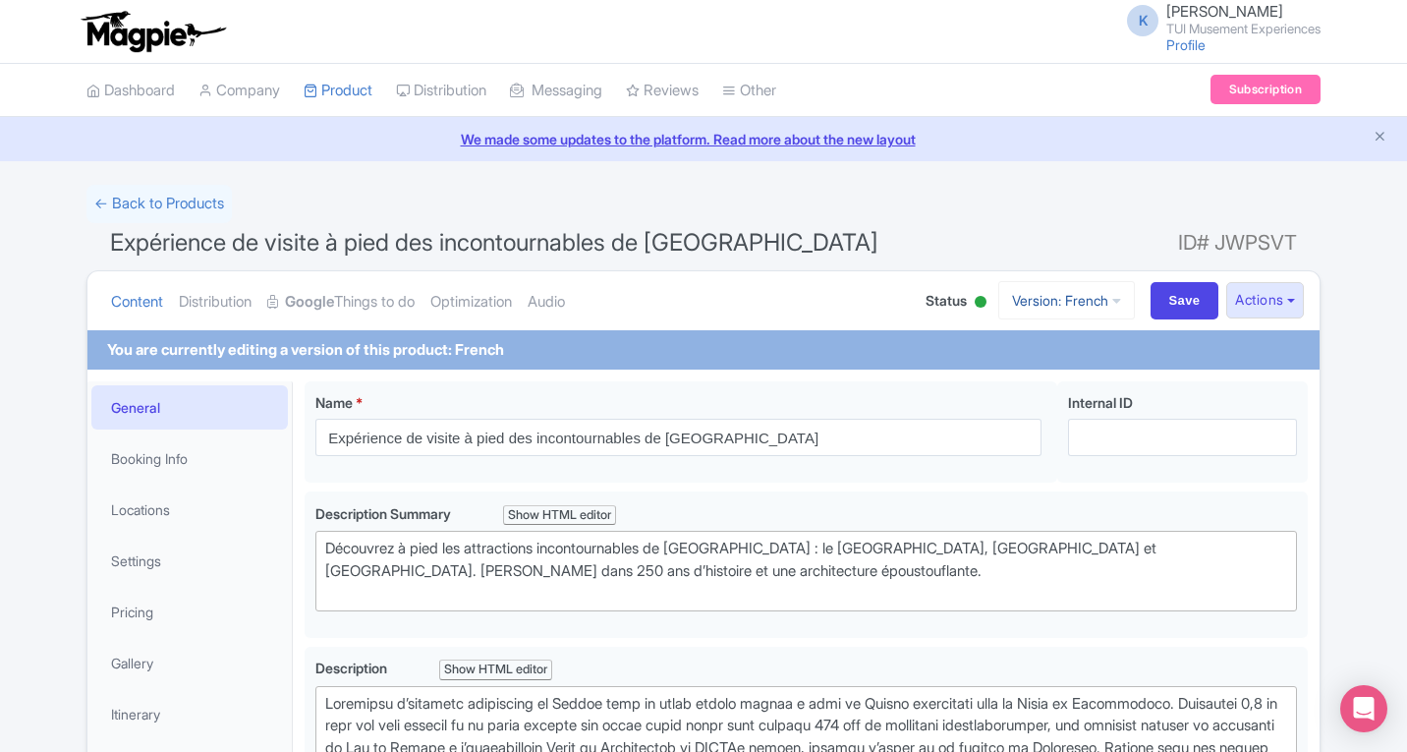
click at [1091, 296] on link "Version: French" at bounding box center [1066, 300] width 137 height 38
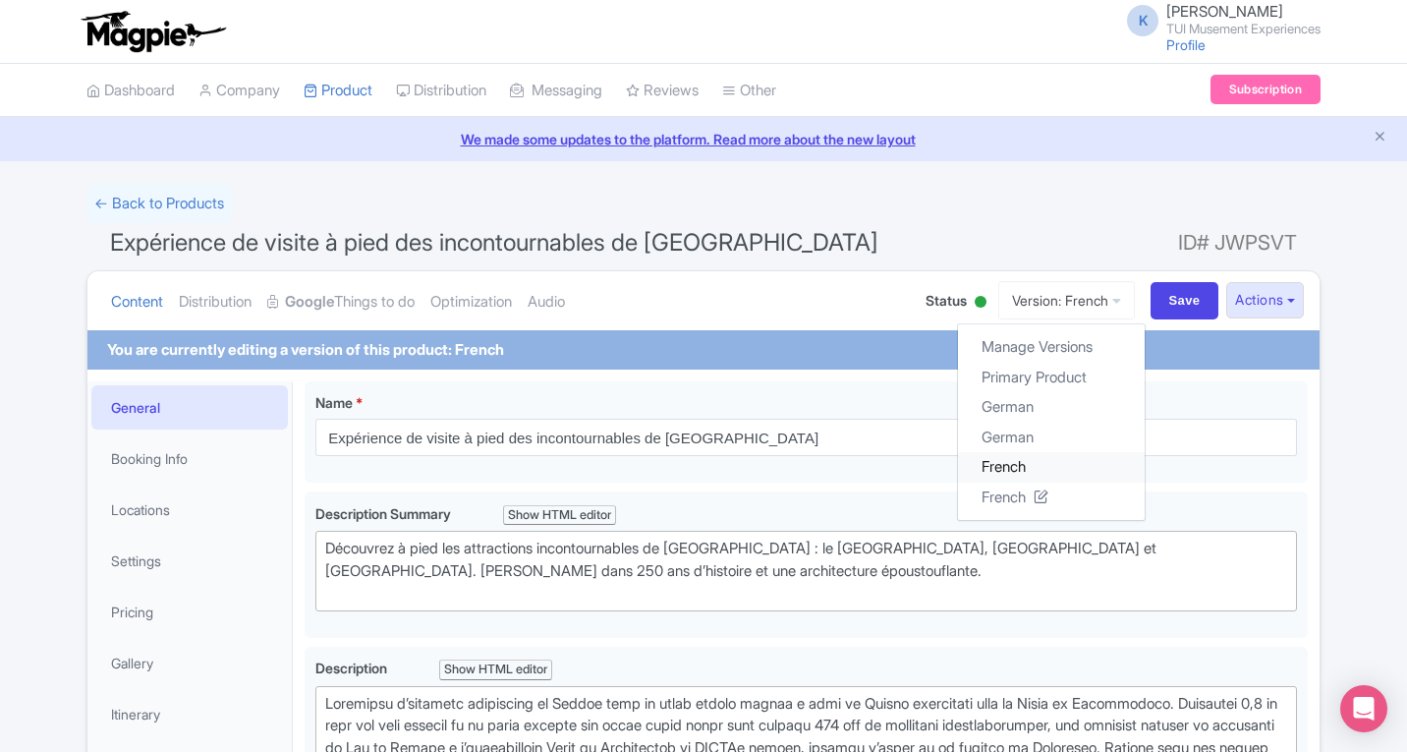
click at [1011, 463] on link "French" at bounding box center [1051, 467] width 187 height 30
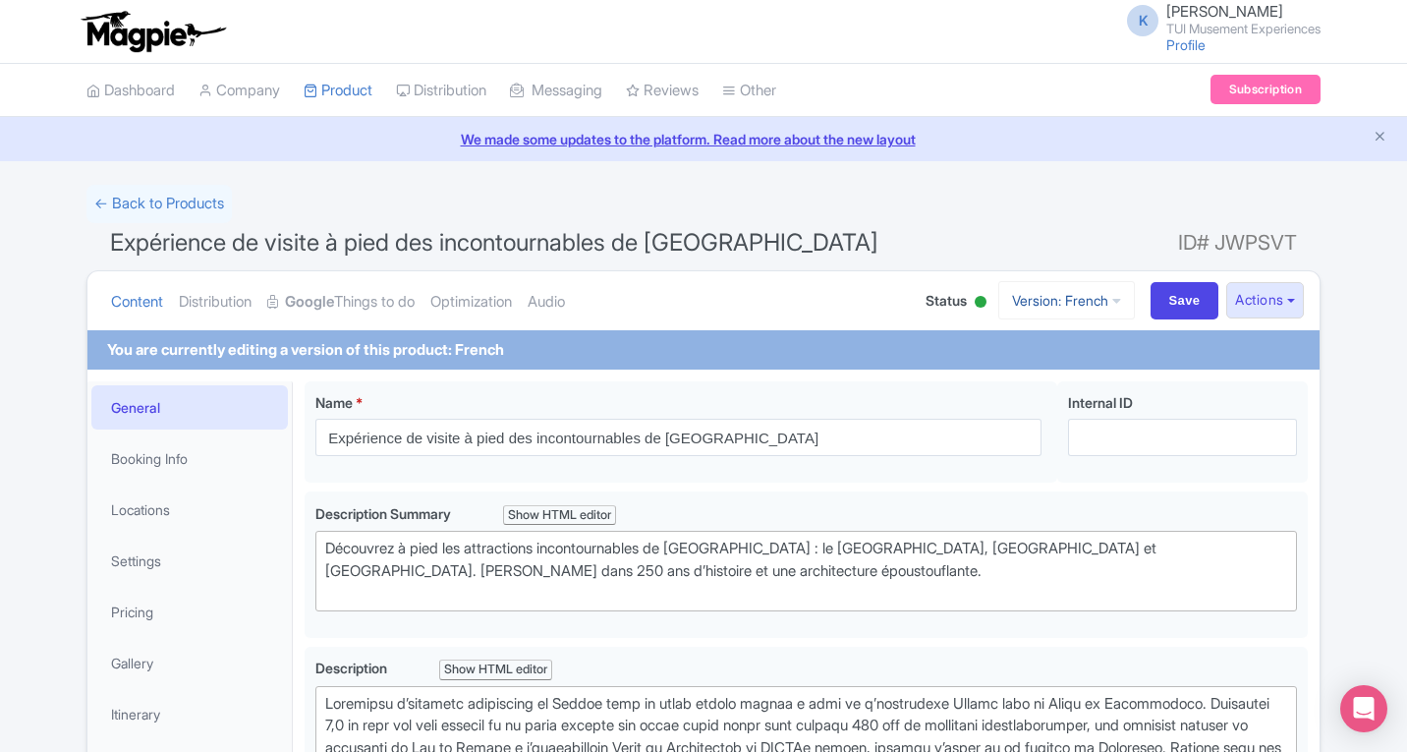
click at [1087, 295] on link "Version: French" at bounding box center [1066, 300] width 137 height 38
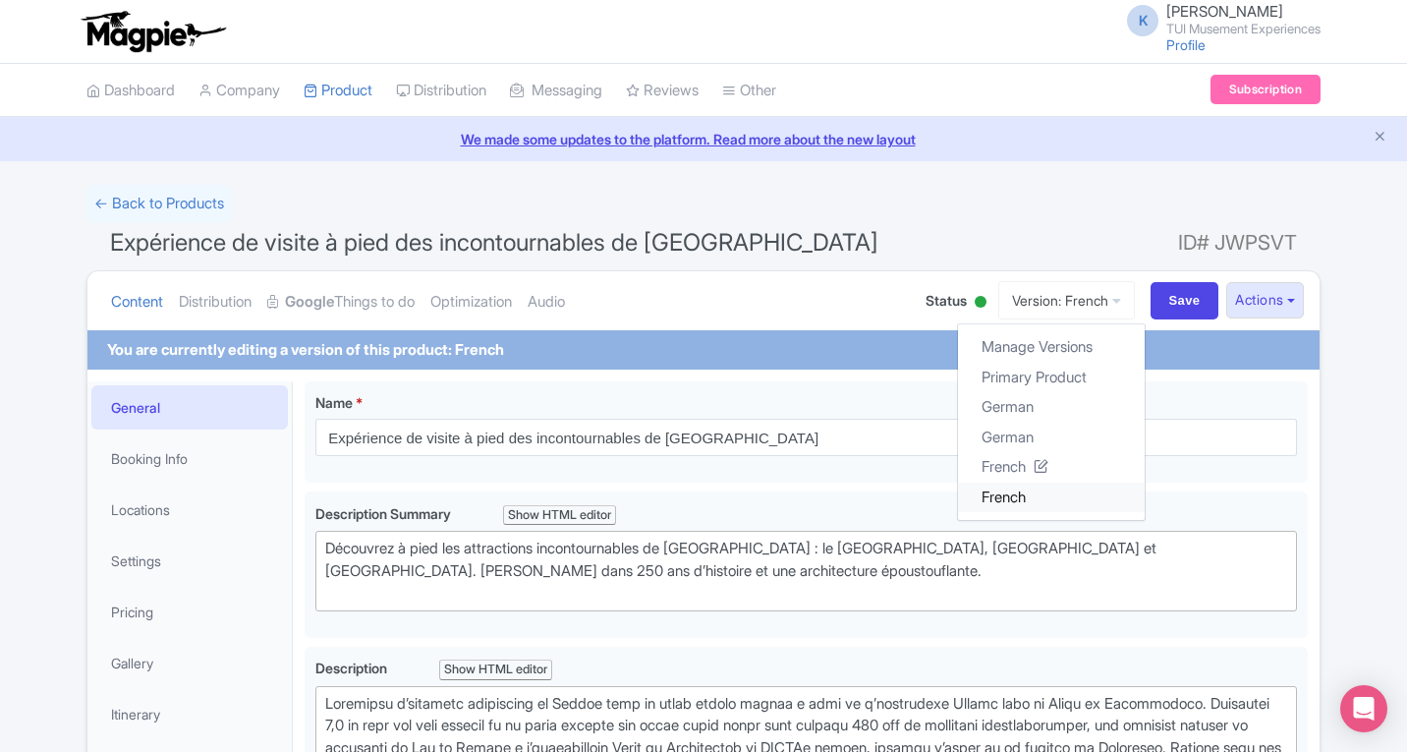
click at [1006, 492] on link "French" at bounding box center [1051, 497] width 187 height 30
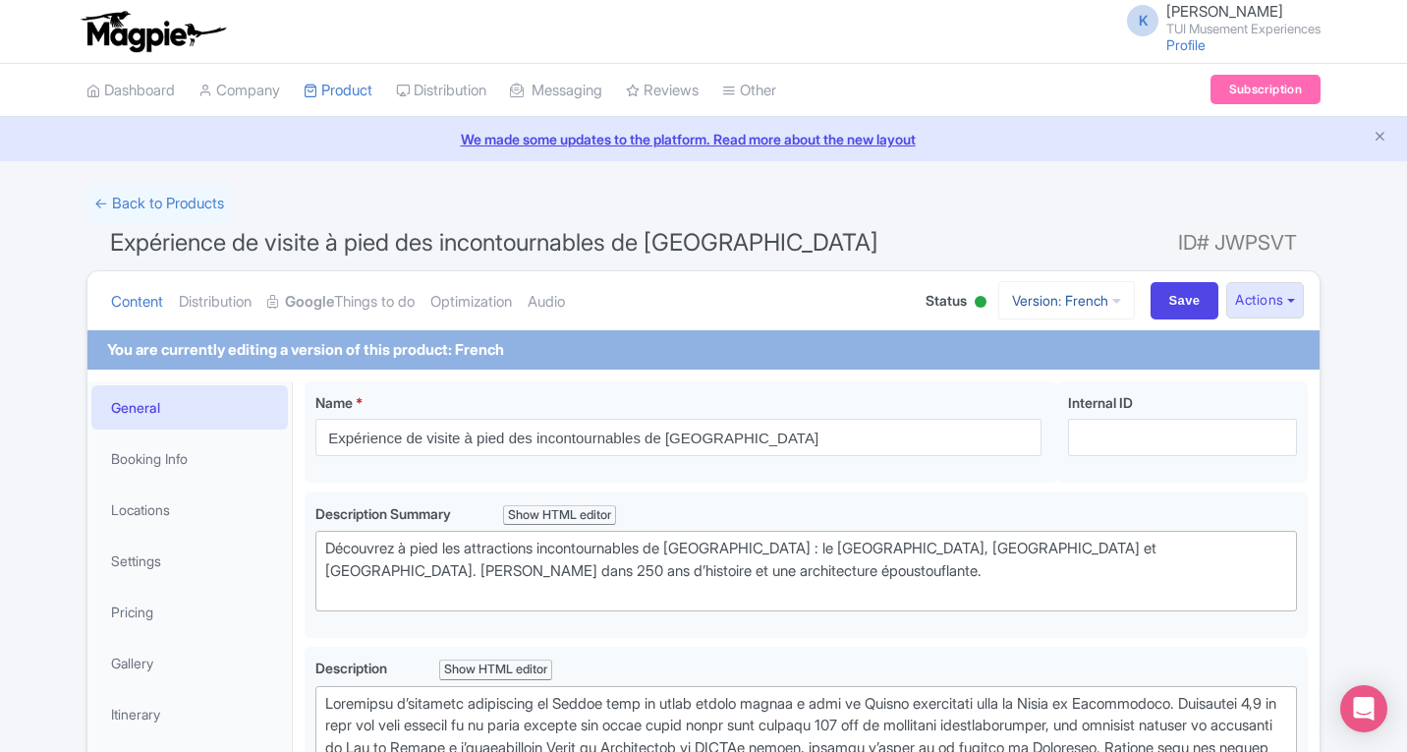
click at [1102, 305] on link "Version: French" at bounding box center [1066, 300] width 137 height 38
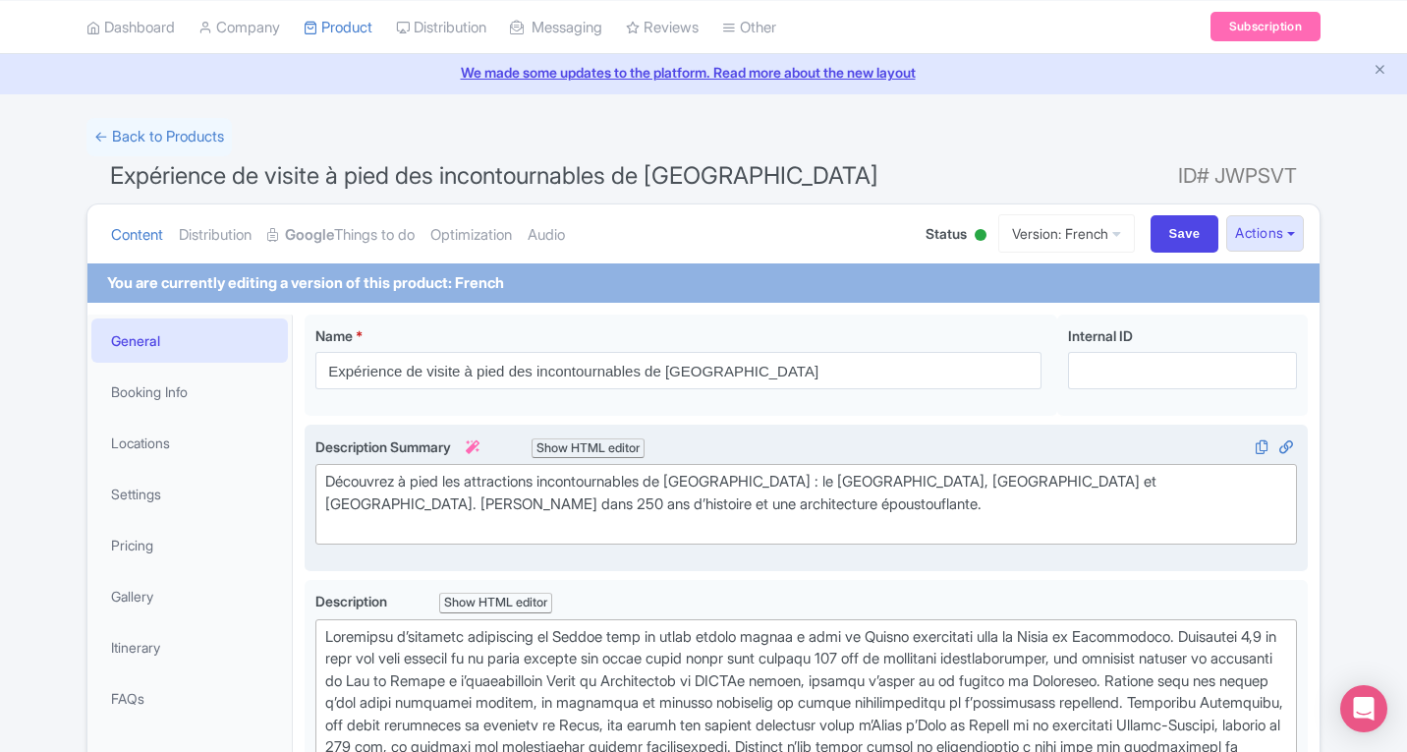
scroll to position [98, 0]
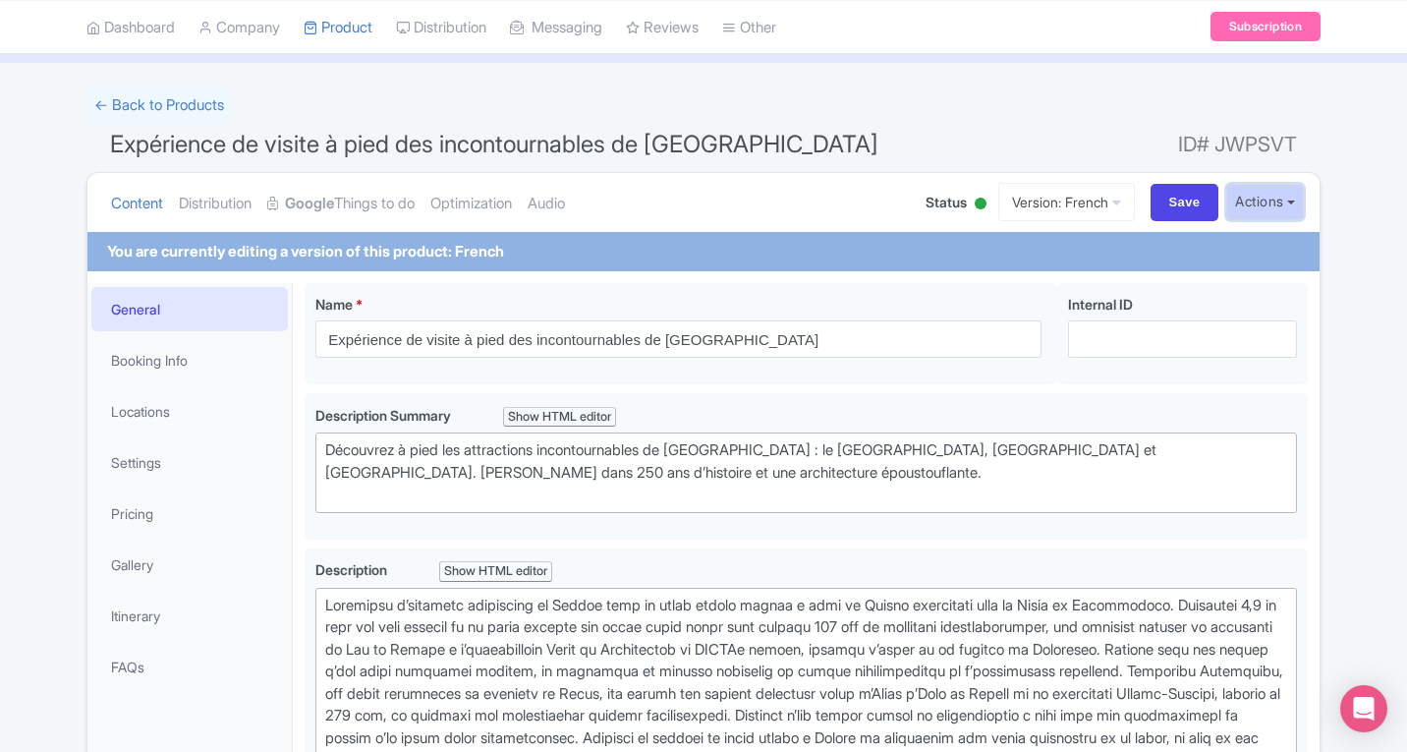
click at [1288, 204] on button "Actions" at bounding box center [1265, 202] width 78 height 36
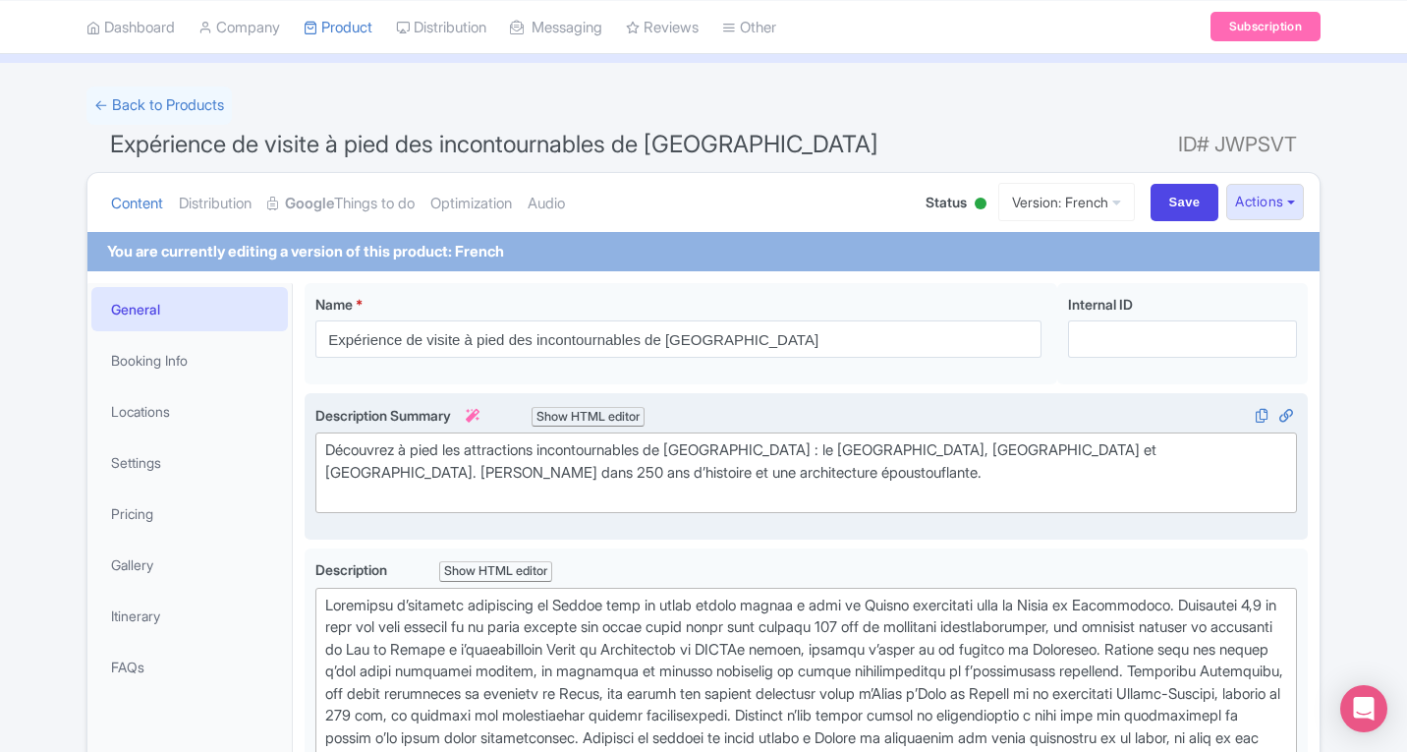
scroll to position [197, 0]
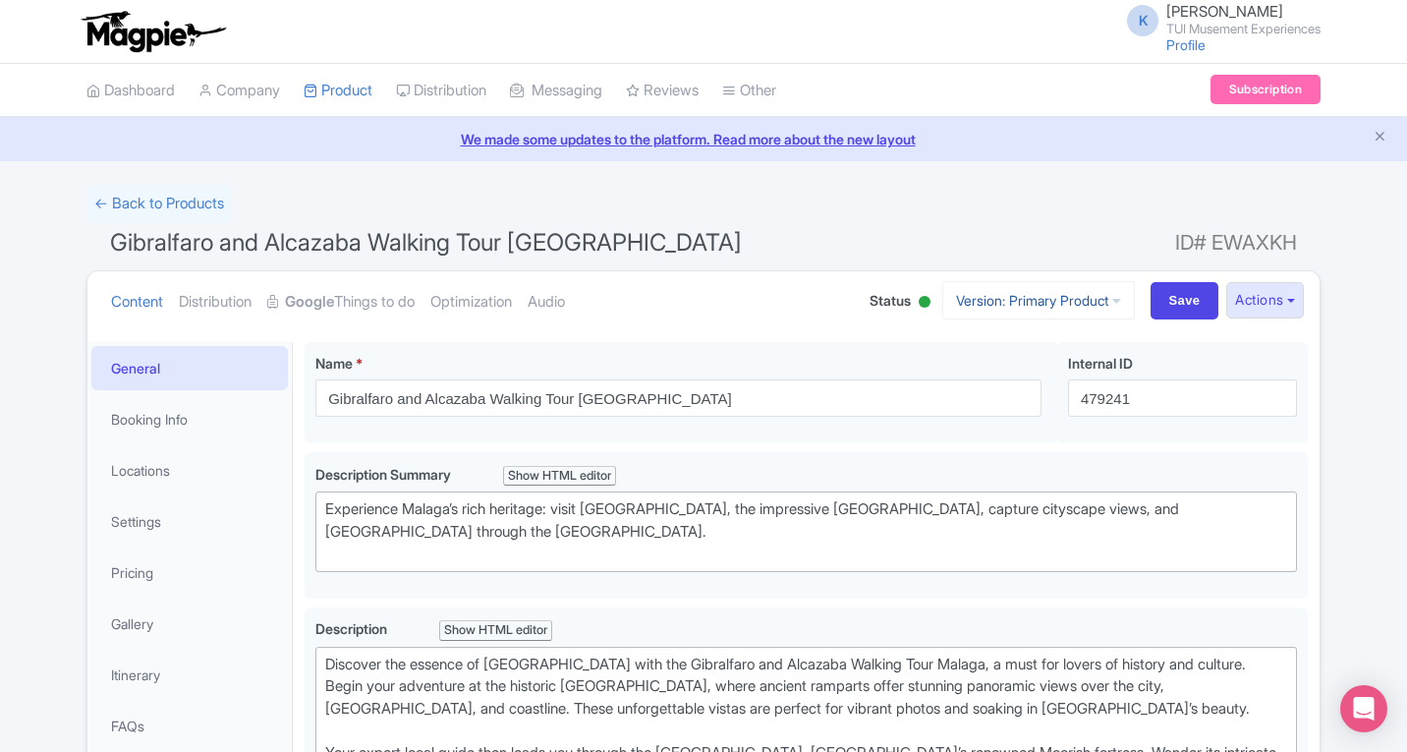
click at [1112, 305] on icon at bounding box center [1116, 301] width 9 height 14
click at [1274, 299] on button "Actions" at bounding box center [1265, 300] width 78 height 36
click at [1199, 465] on link "Create new version" at bounding box center [1217, 464] width 187 height 30
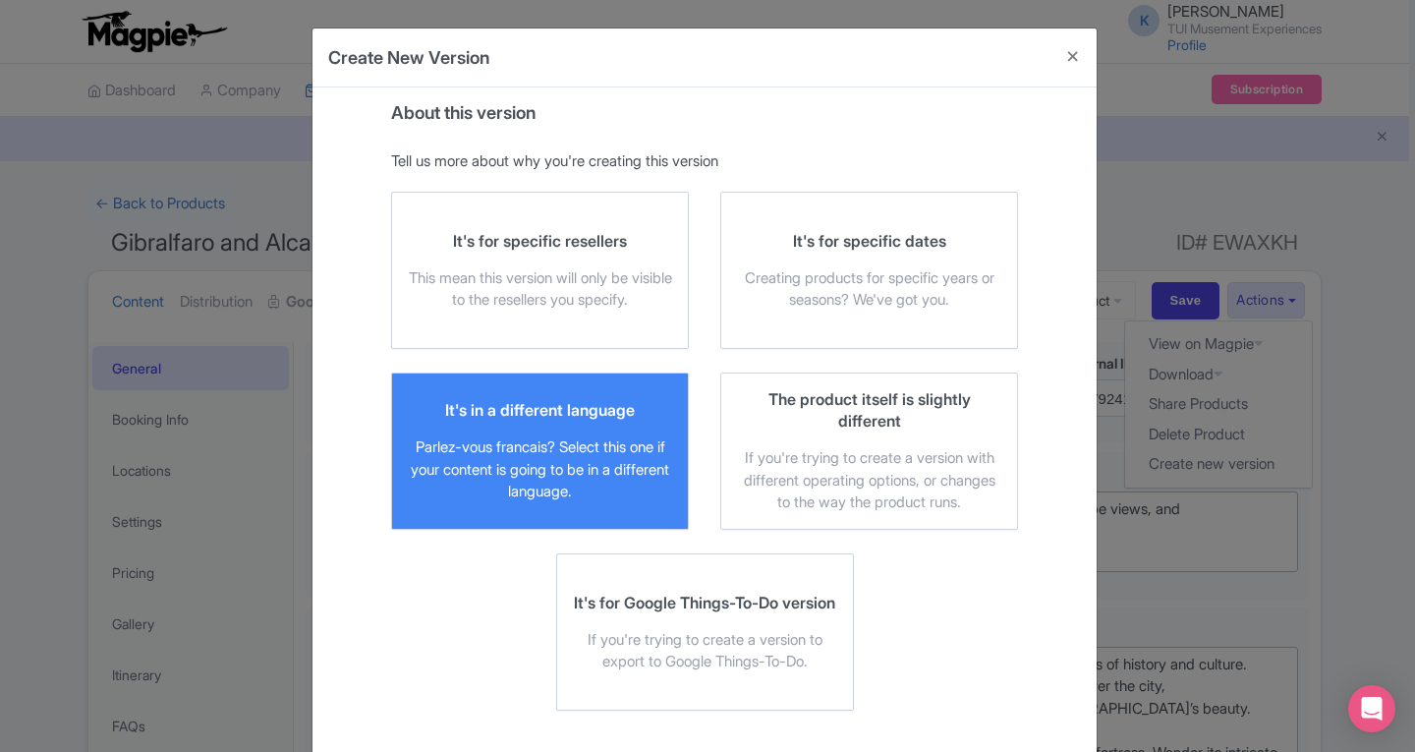
click at [512, 417] on div "It's in a different language" at bounding box center [540, 410] width 190 height 22
click at [0, 0] on input "It's in a different language Parlez-vous francais? Select this one if your cont…" at bounding box center [0, 0] width 0 height 0
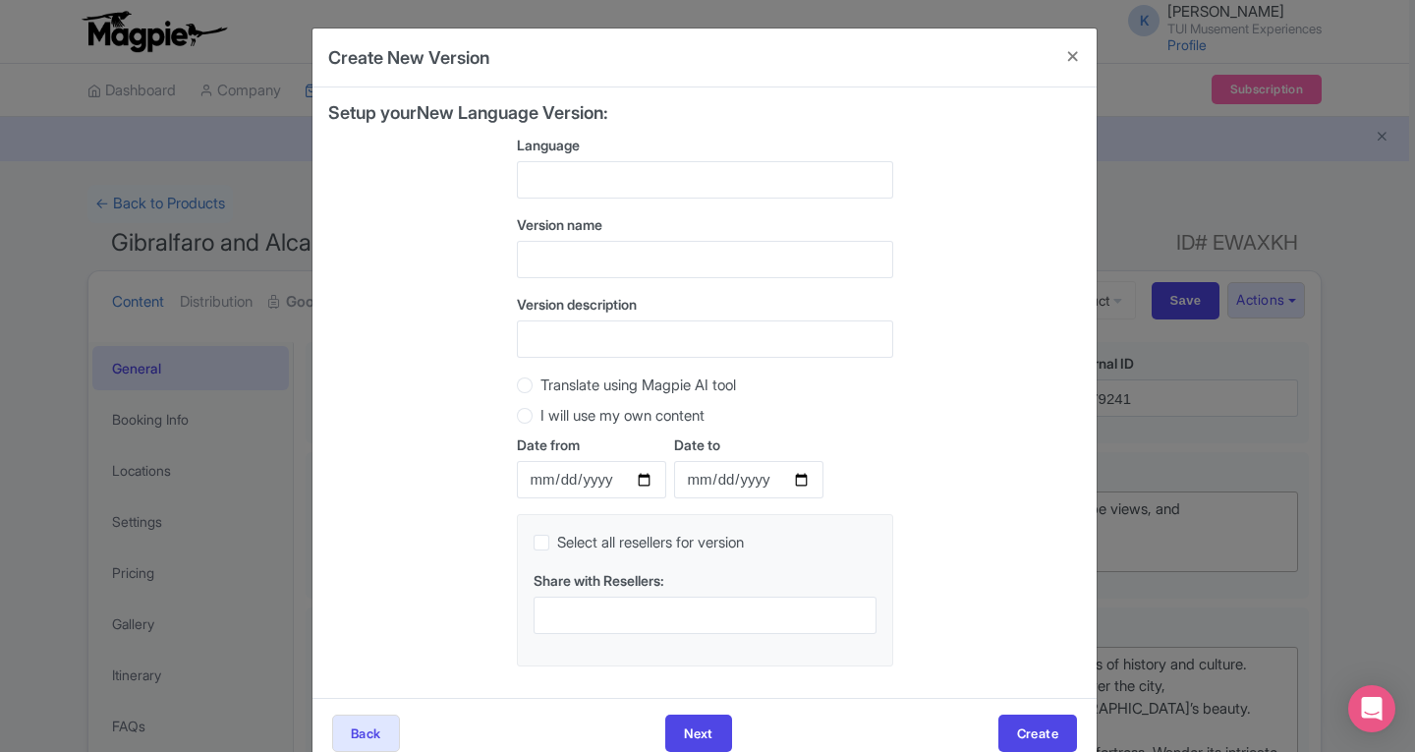
click at [581, 174] on div at bounding box center [705, 179] width 376 height 37
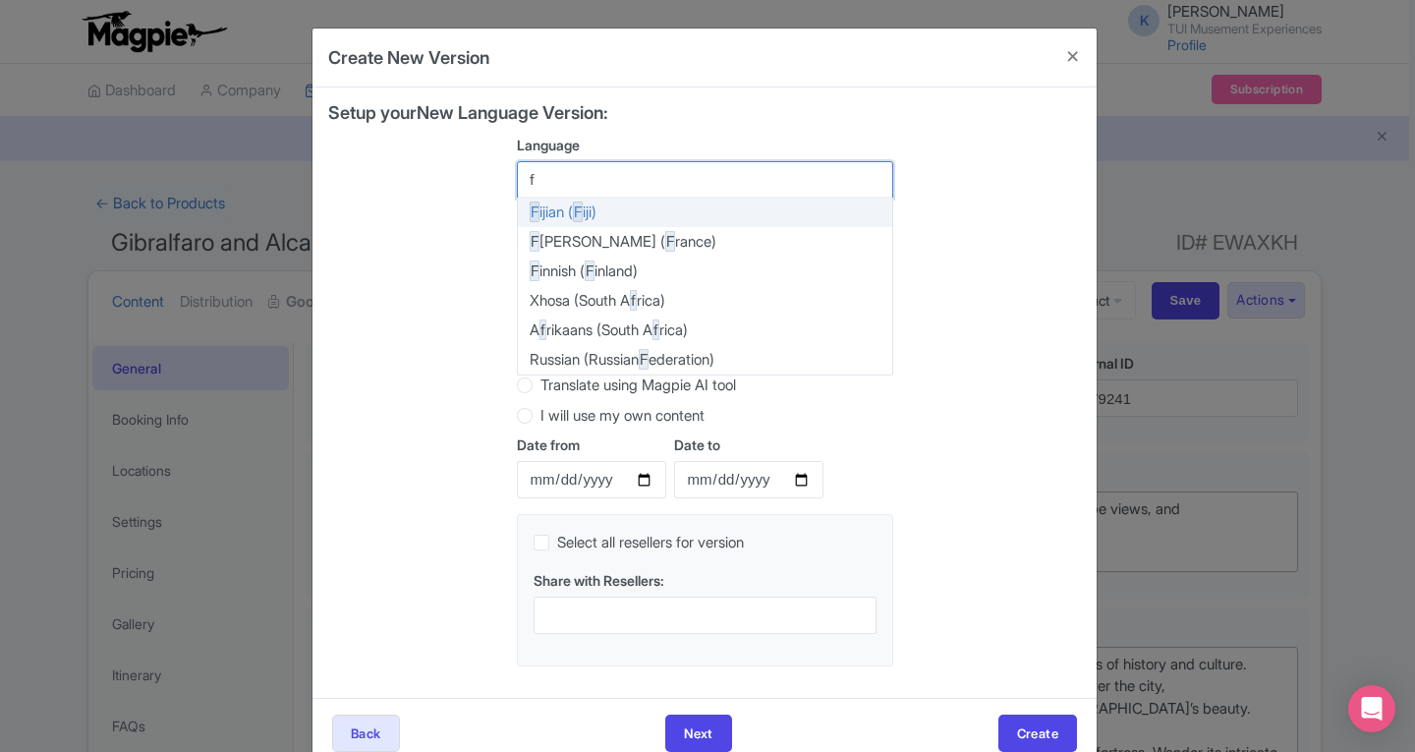
type input "fr"
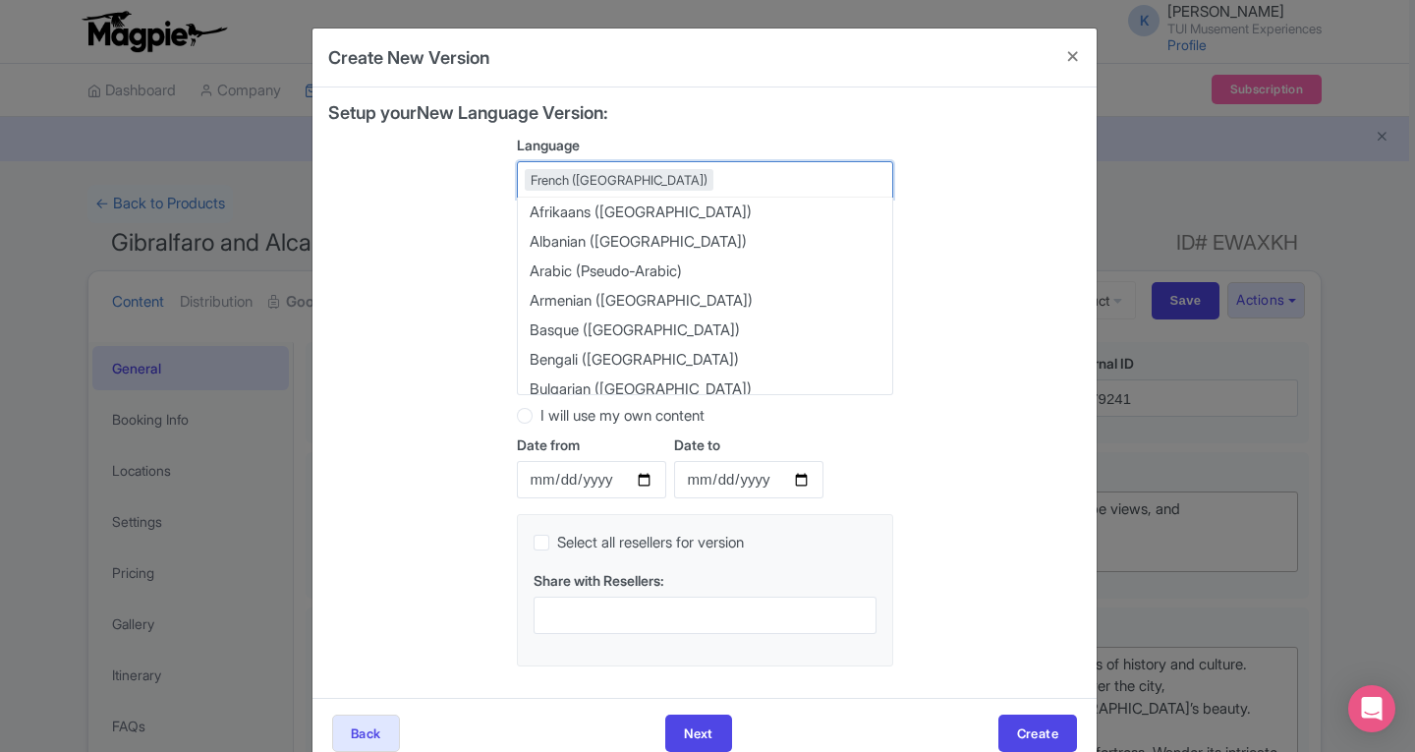
scroll to position [1897, 0]
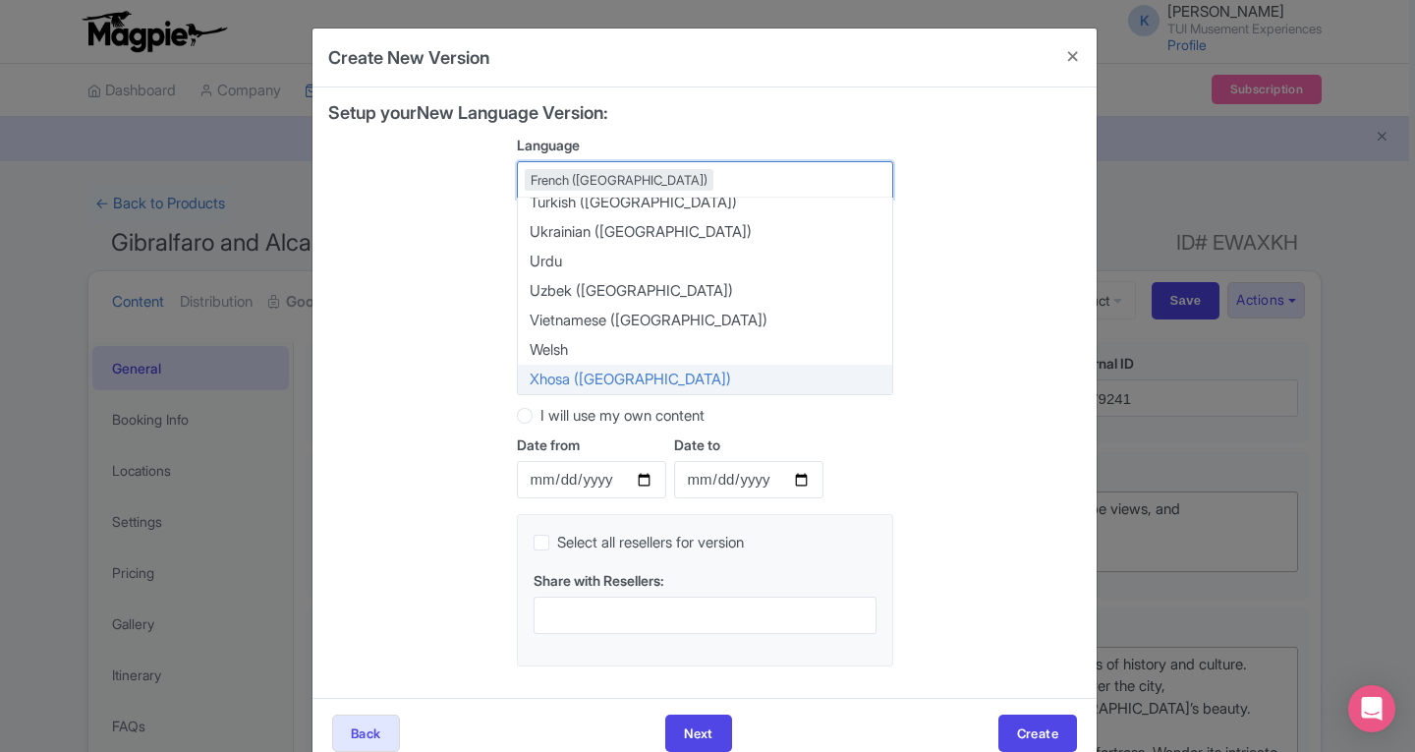
click at [432, 409] on div "Setup your New Language Version: Language French (France) French (France) Afrik…" at bounding box center [704, 392] width 753 height 579
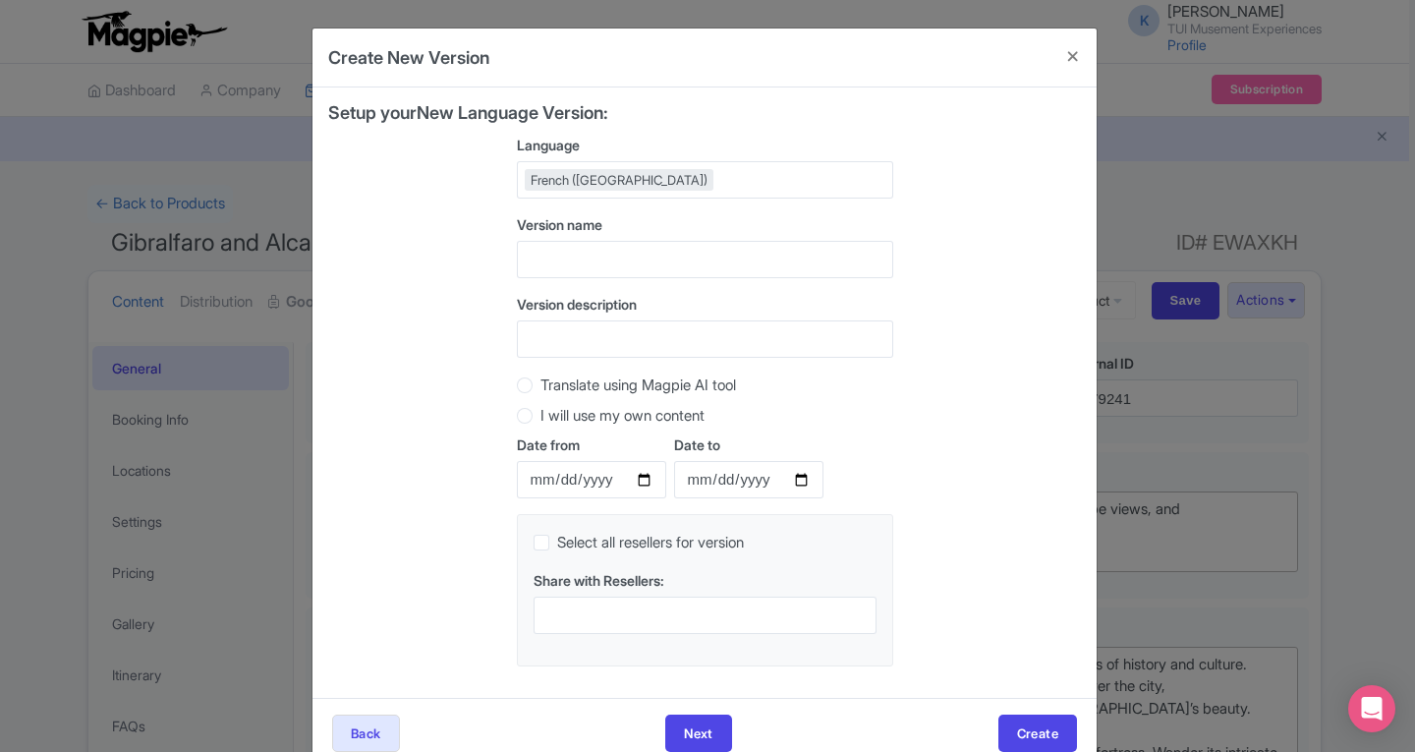
click at [540, 385] on label "Translate using Magpie AI tool" at bounding box center [638, 385] width 196 height 23
click at [540, 385] on input "Translate using Magpie AI tool" at bounding box center [550, 383] width 20 height 20
radio input "true"
click at [555, 265] on input "text" at bounding box center [705, 259] width 376 height 37
type input "D"
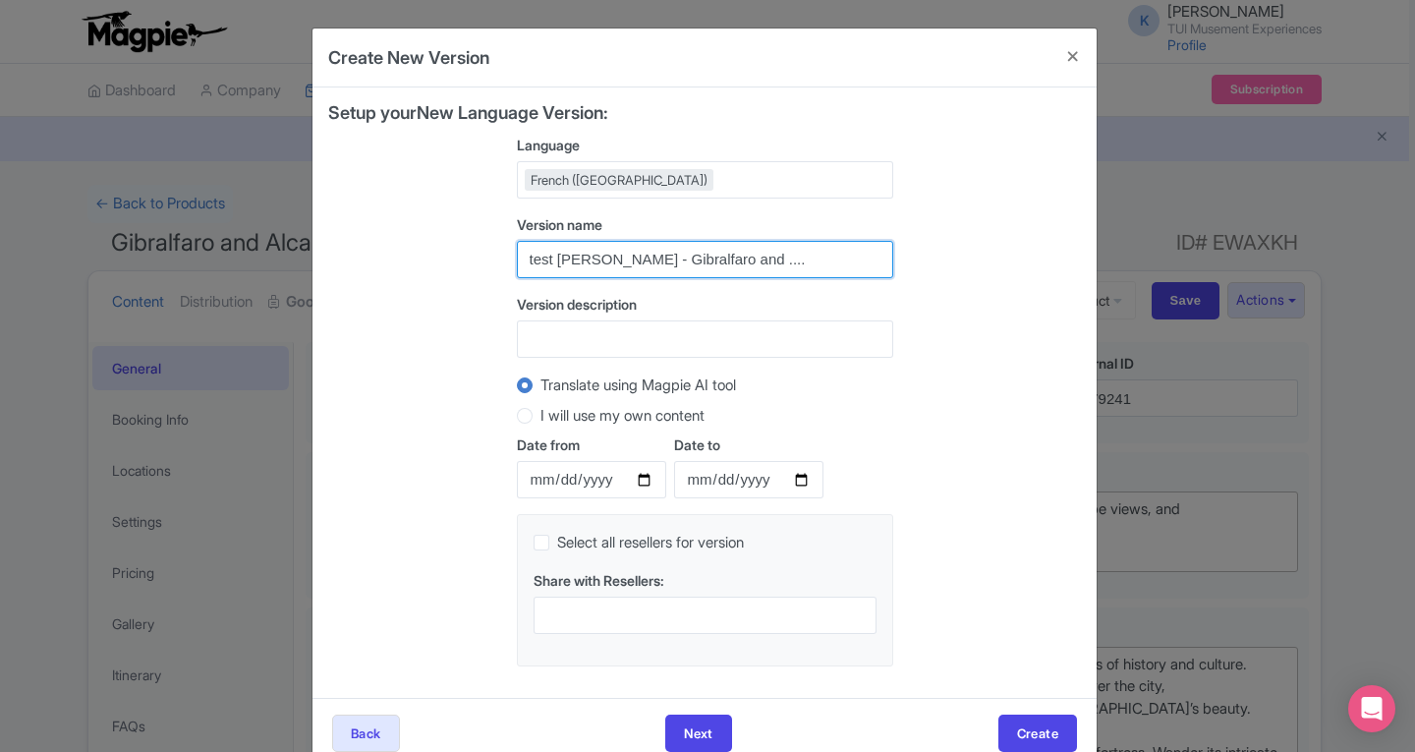
click at [532, 260] on input "test Delphine - Gibralfaro and ...." at bounding box center [705, 259] width 376 height 37
type input "Test Delphine - Gibralfaro and ...."
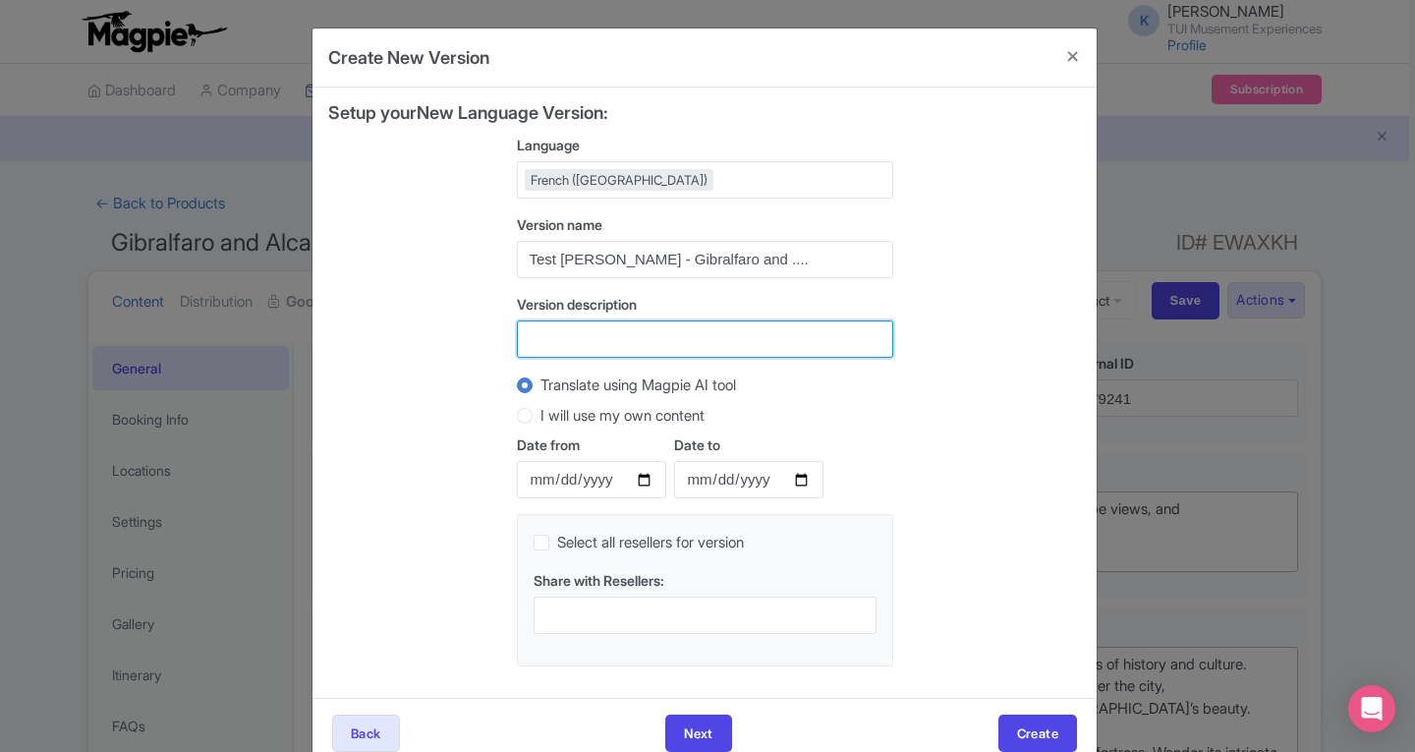
click at [563, 344] on input "Version description" at bounding box center [705, 338] width 376 height 37
type input "Test Delphine - FR"
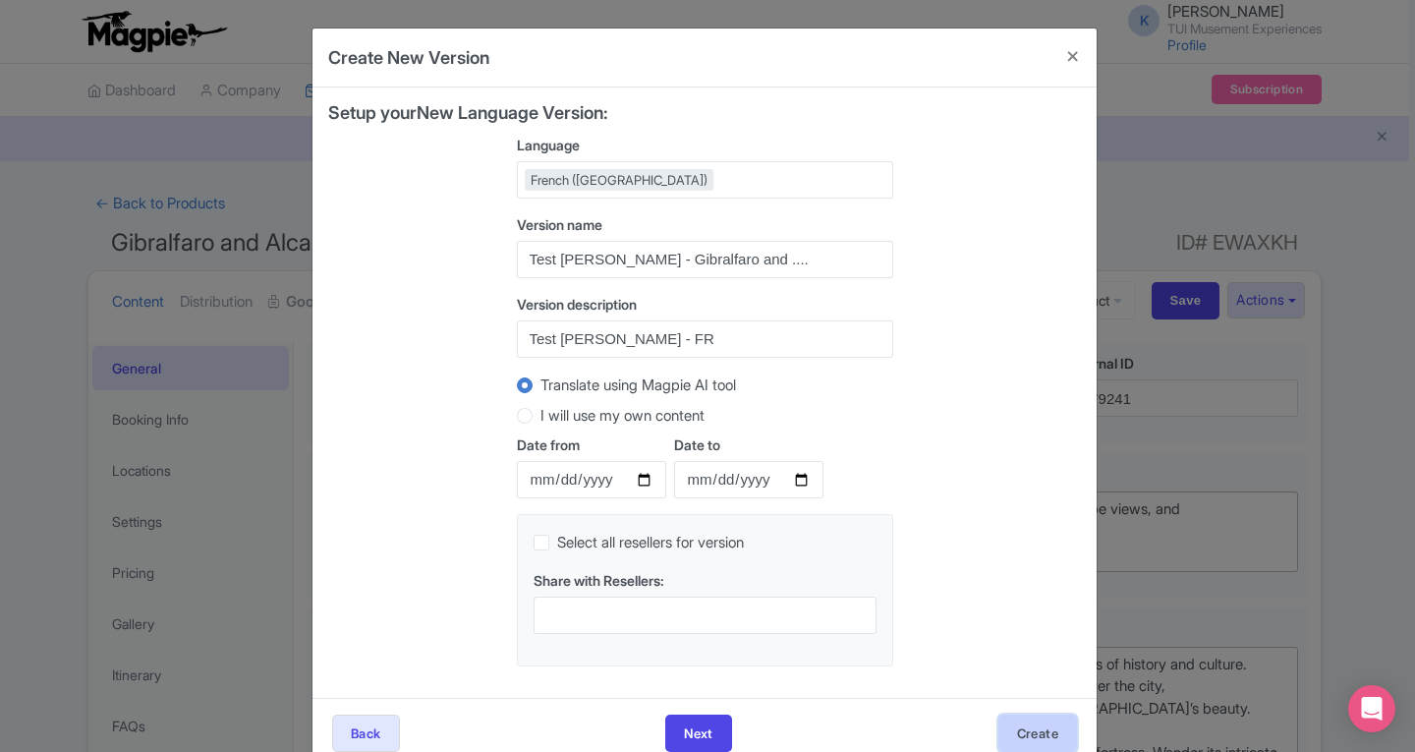
click at [1017, 730] on button "Create" at bounding box center [1037, 732] width 79 height 37
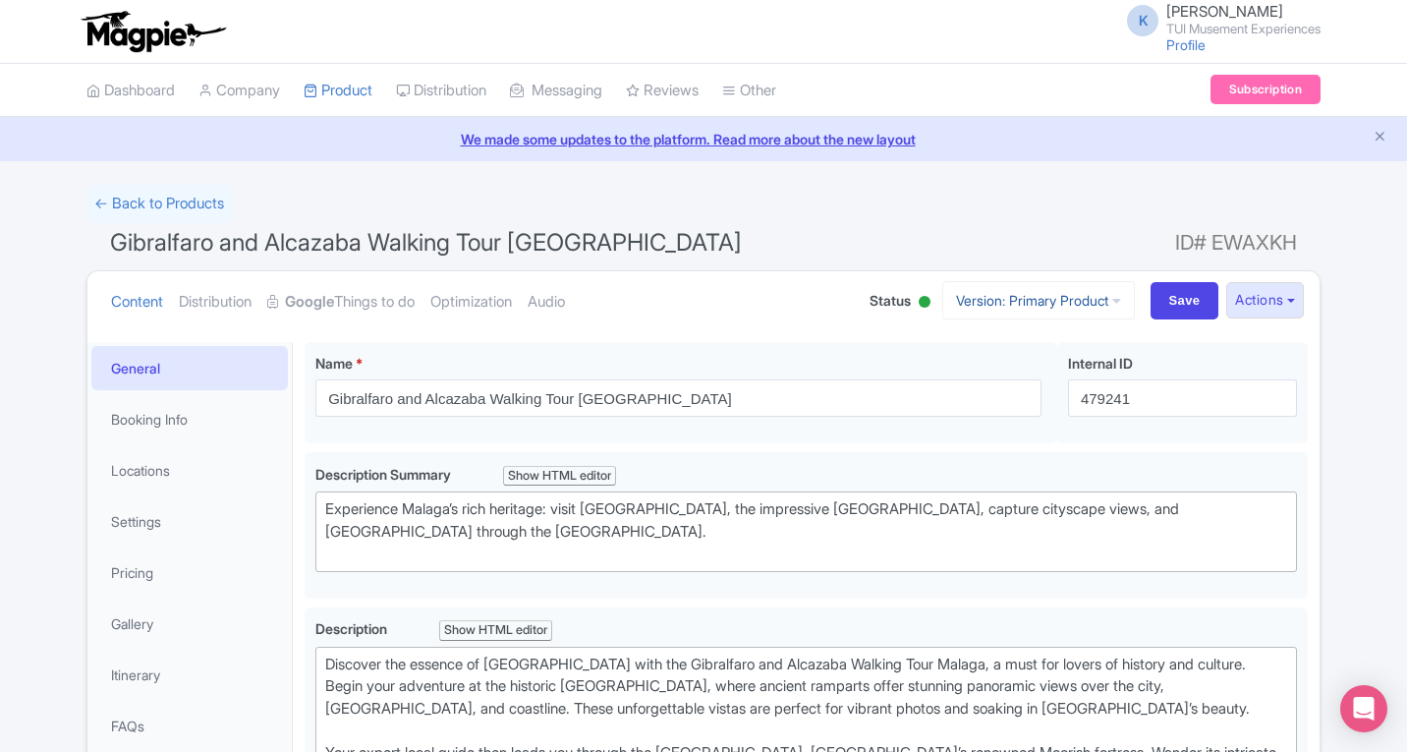
click at [1112, 306] on icon at bounding box center [1116, 301] width 9 height 14
click at [975, 407] on link "French" at bounding box center [1056, 407] width 187 height 30
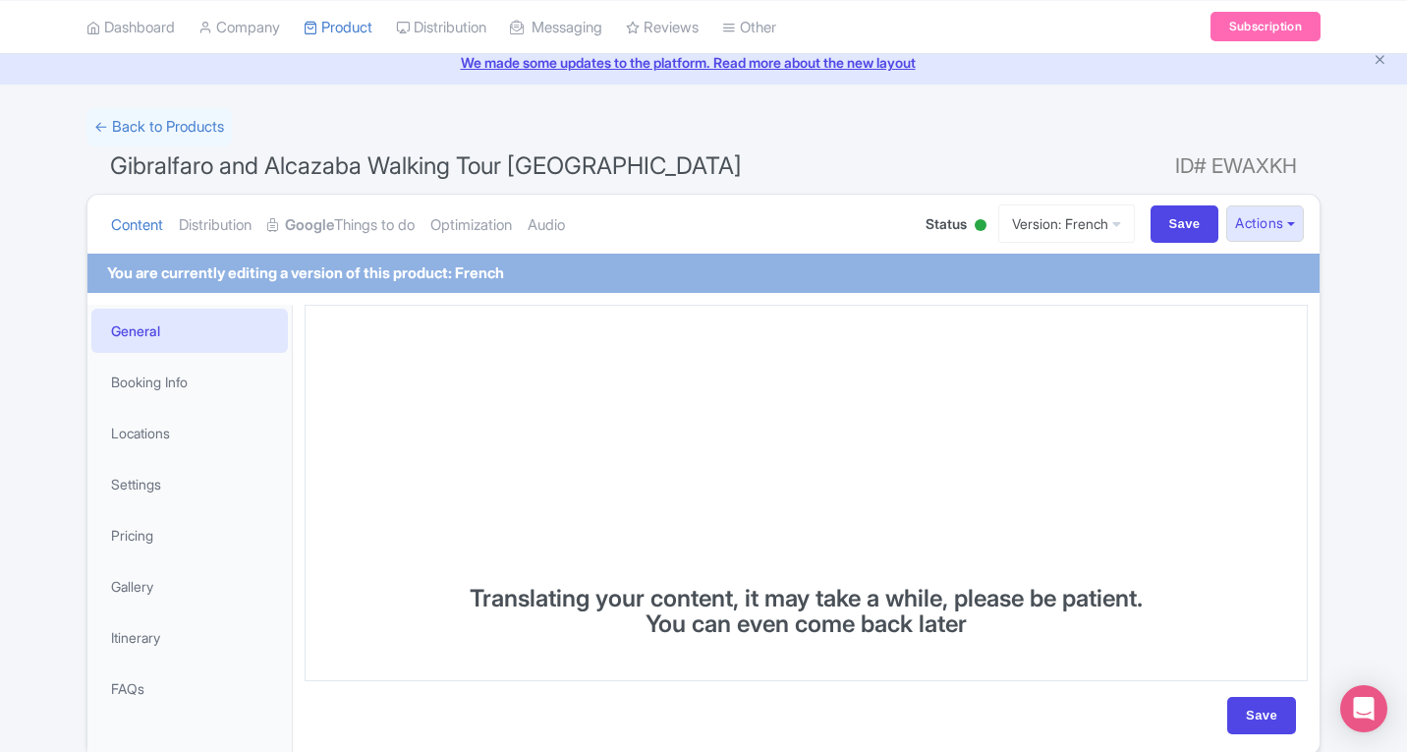
scroll to position [98, 0]
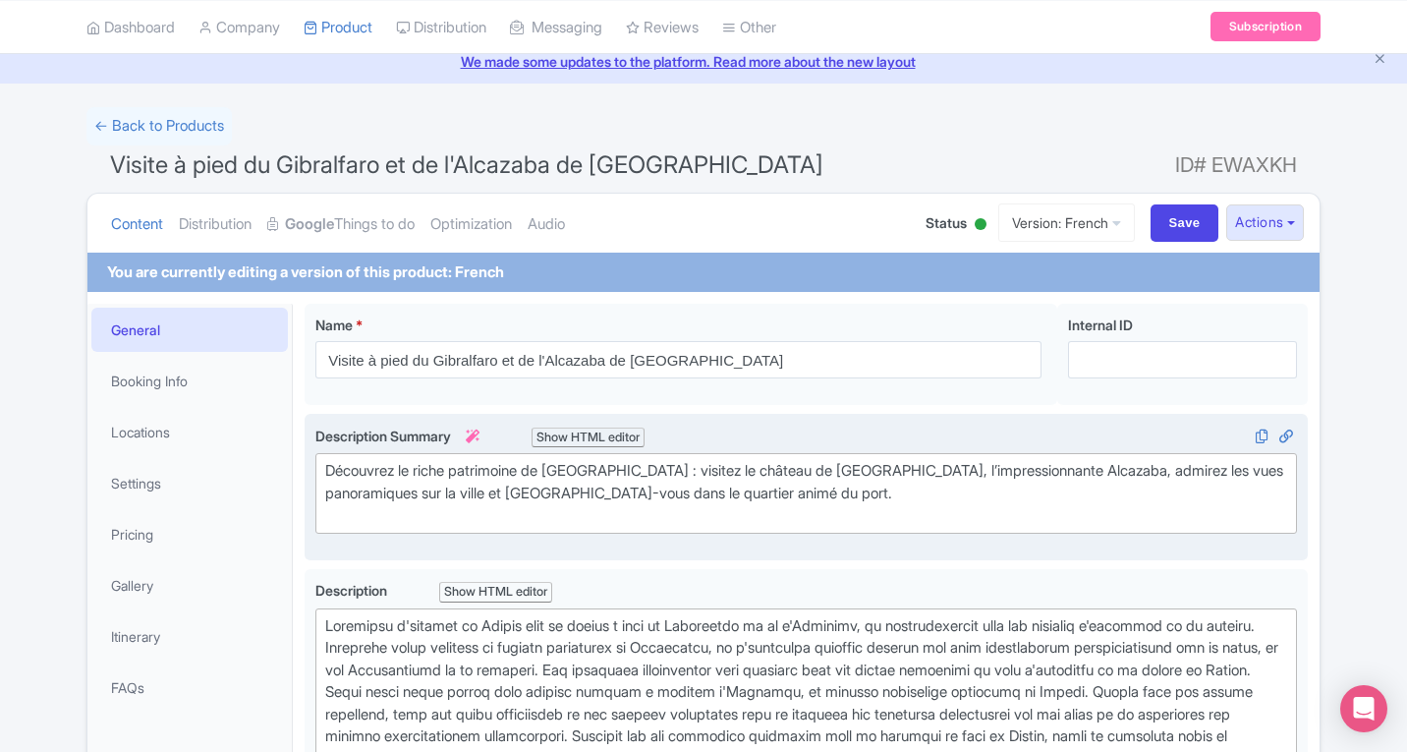
scroll to position [197, 0]
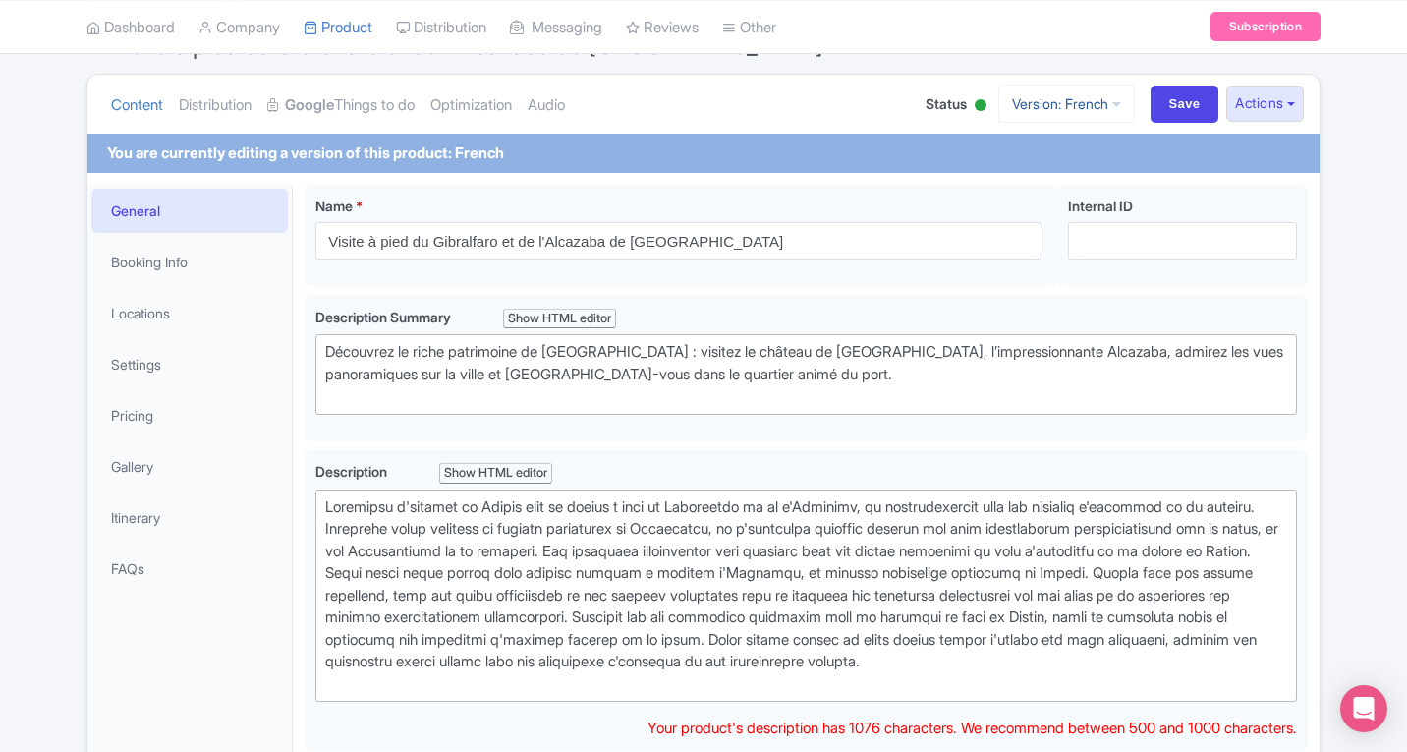
click at [1104, 116] on link "Version: French" at bounding box center [1066, 104] width 137 height 38
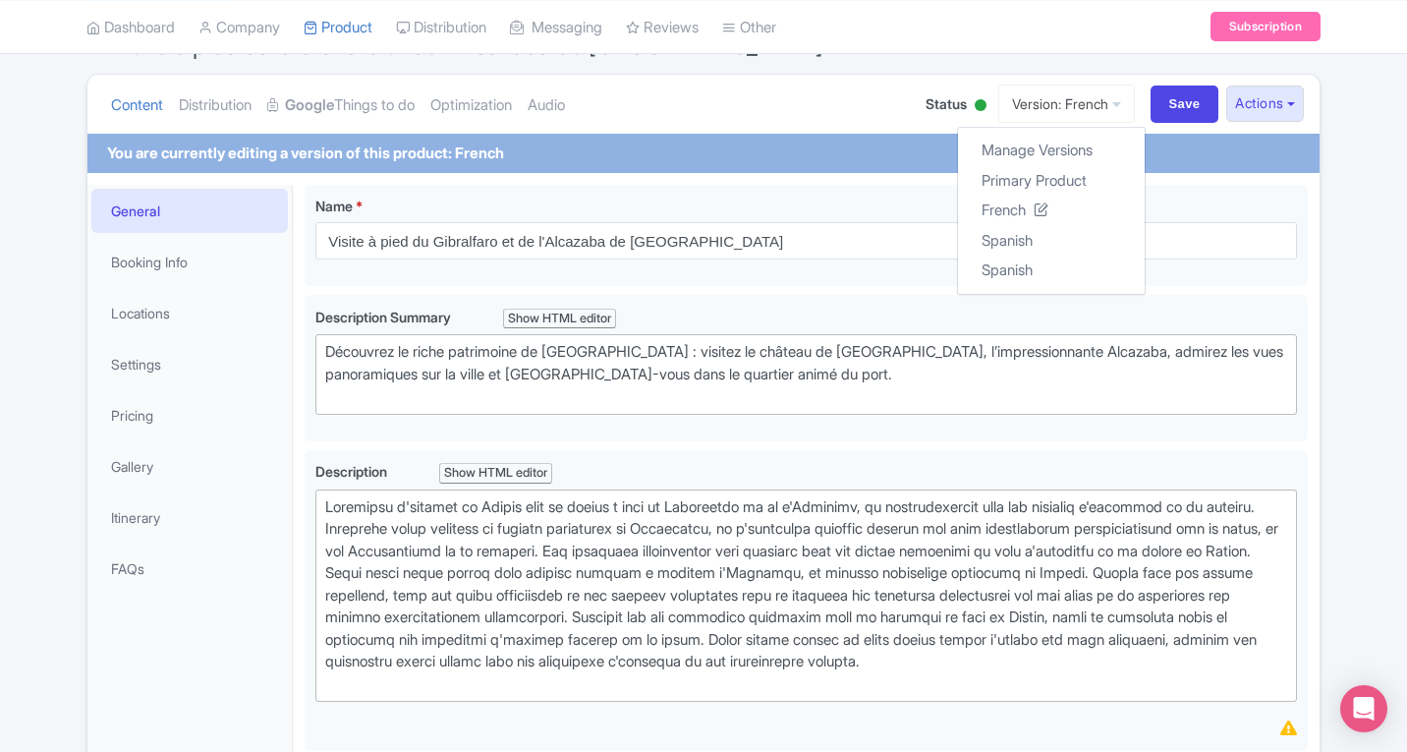
click at [1344, 214] on div "← Back to Products Visite à pied du Gibralfaro et de l'Alcazaba de Malaga ID# E…" at bounding box center [703, 737] width 1407 height 1498
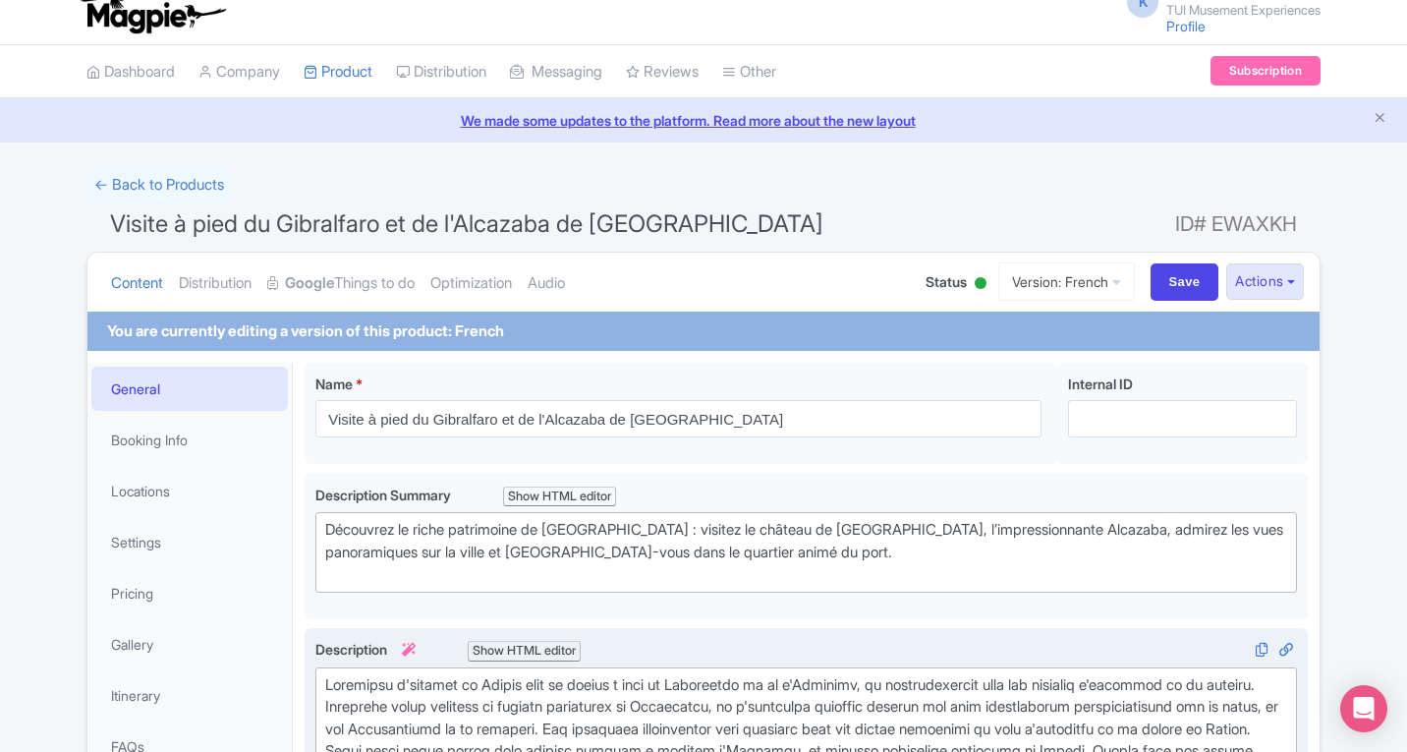
scroll to position [0, 0]
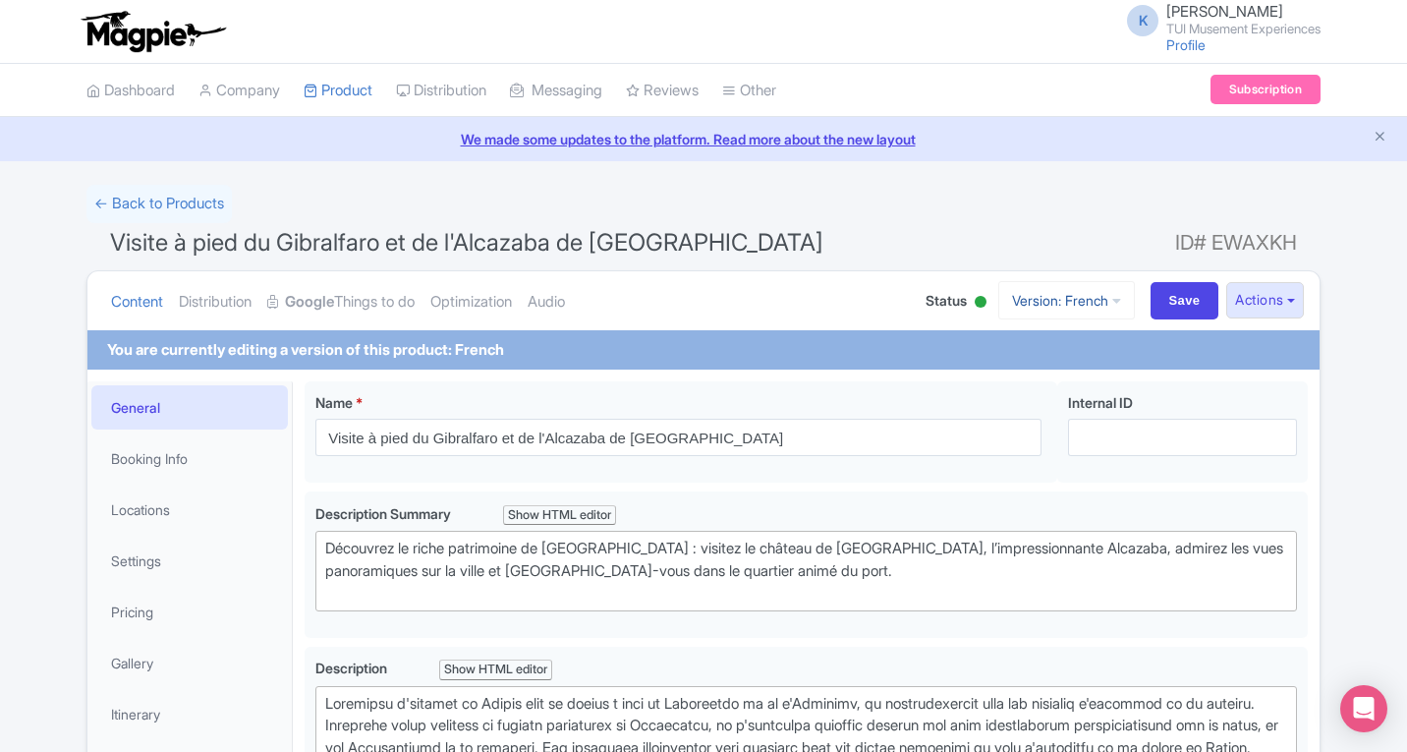
click at [1095, 300] on link "Version: French" at bounding box center [1066, 300] width 137 height 38
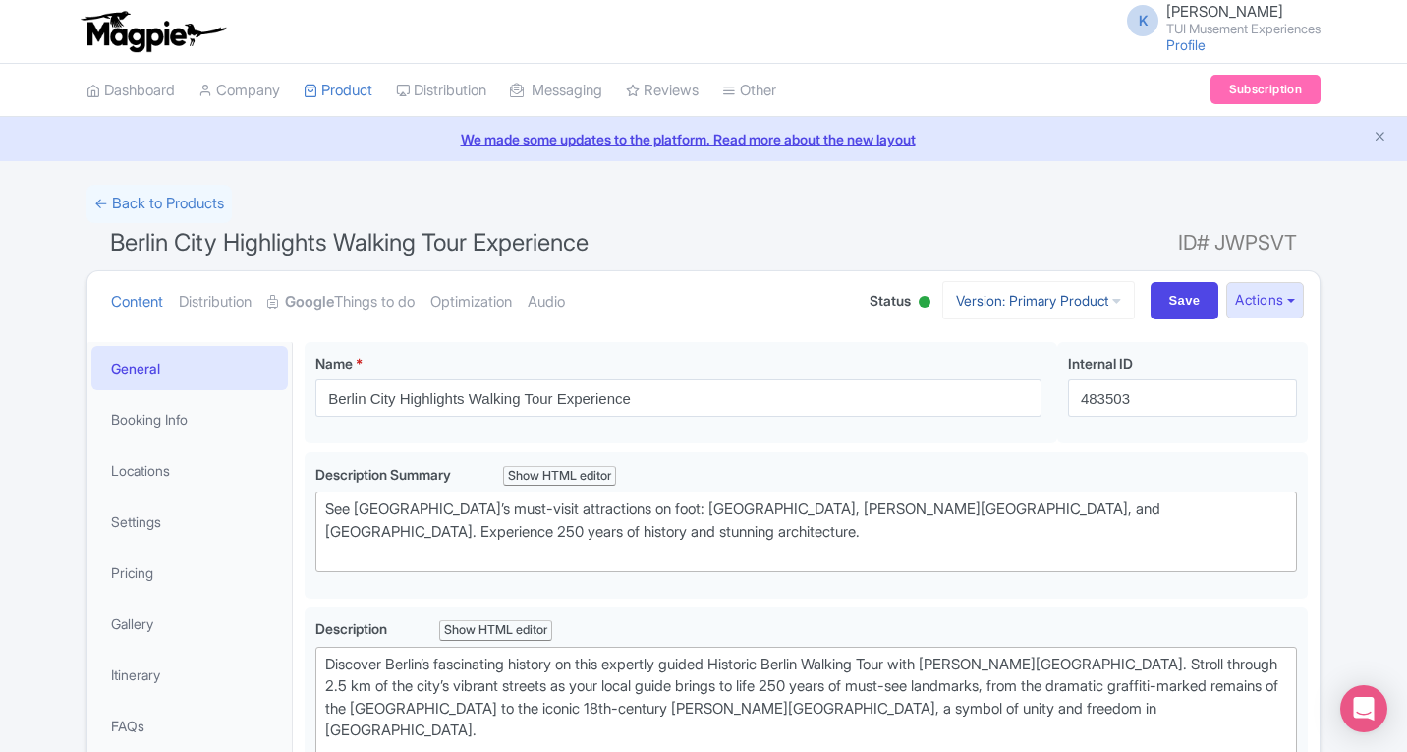
click at [1111, 315] on link "Version: Primary Product" at bounding box center [1038, 300] width 193 height 38
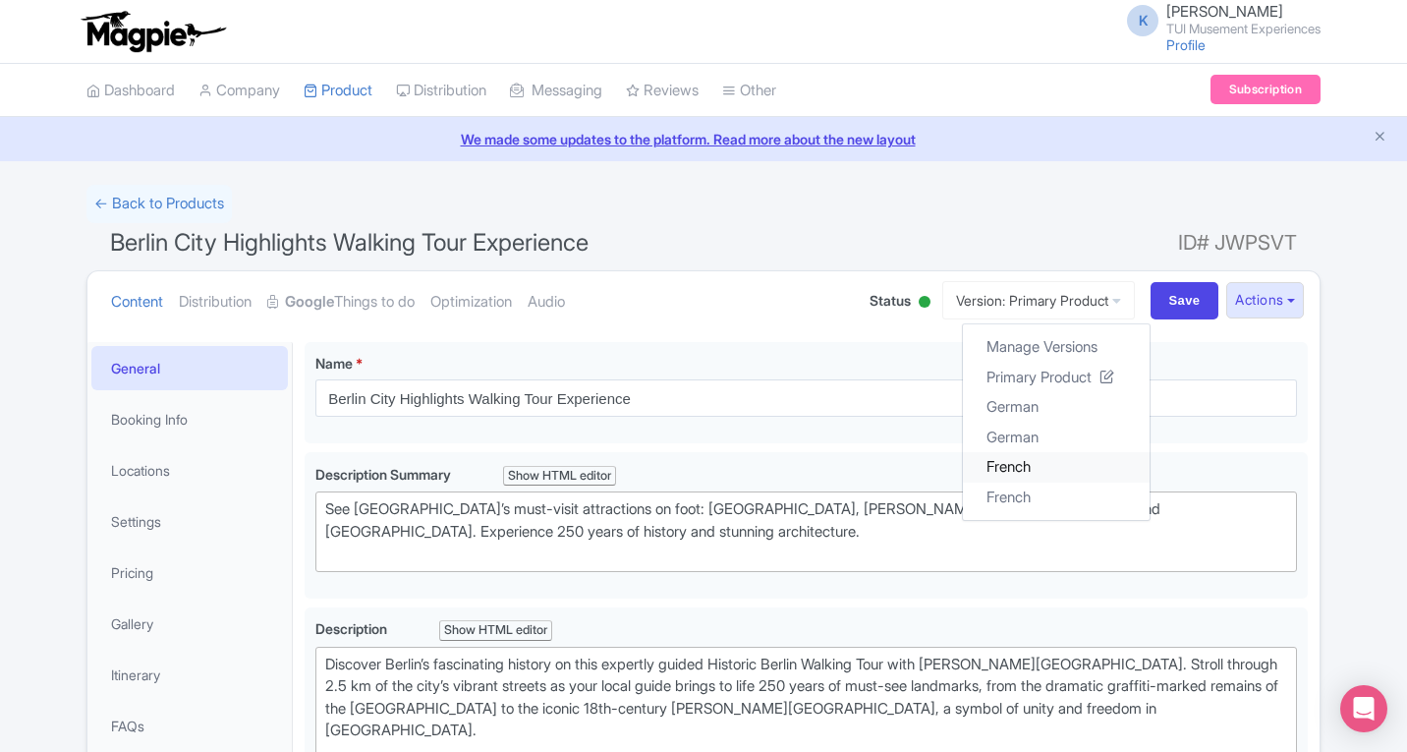
click at [1015, 467] on link "French" at bounding box center [1056, 467] width 187 height 30
